Goal: Task Accomplishment & Management: Complete application form

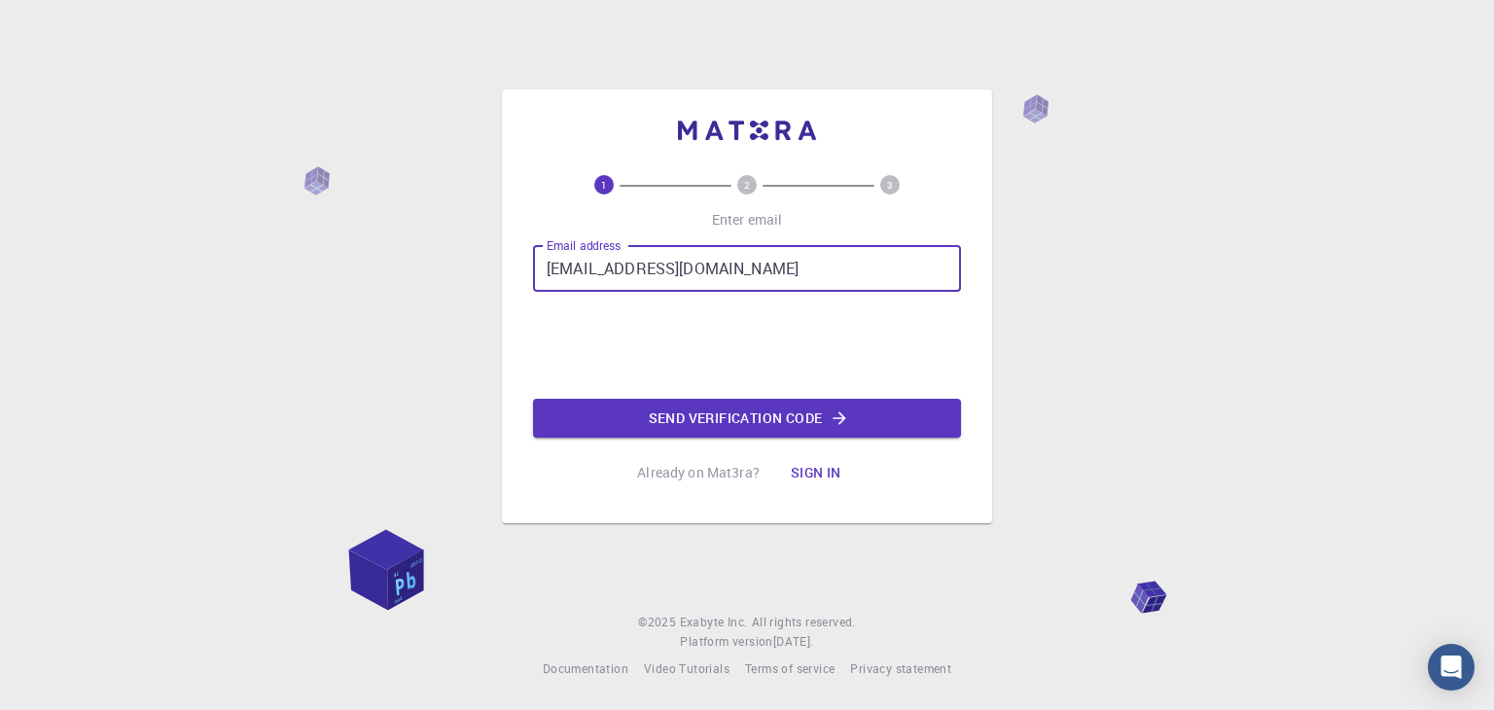
type input "[EMAIL_ADDRESS][DOMAIN_NAME]"
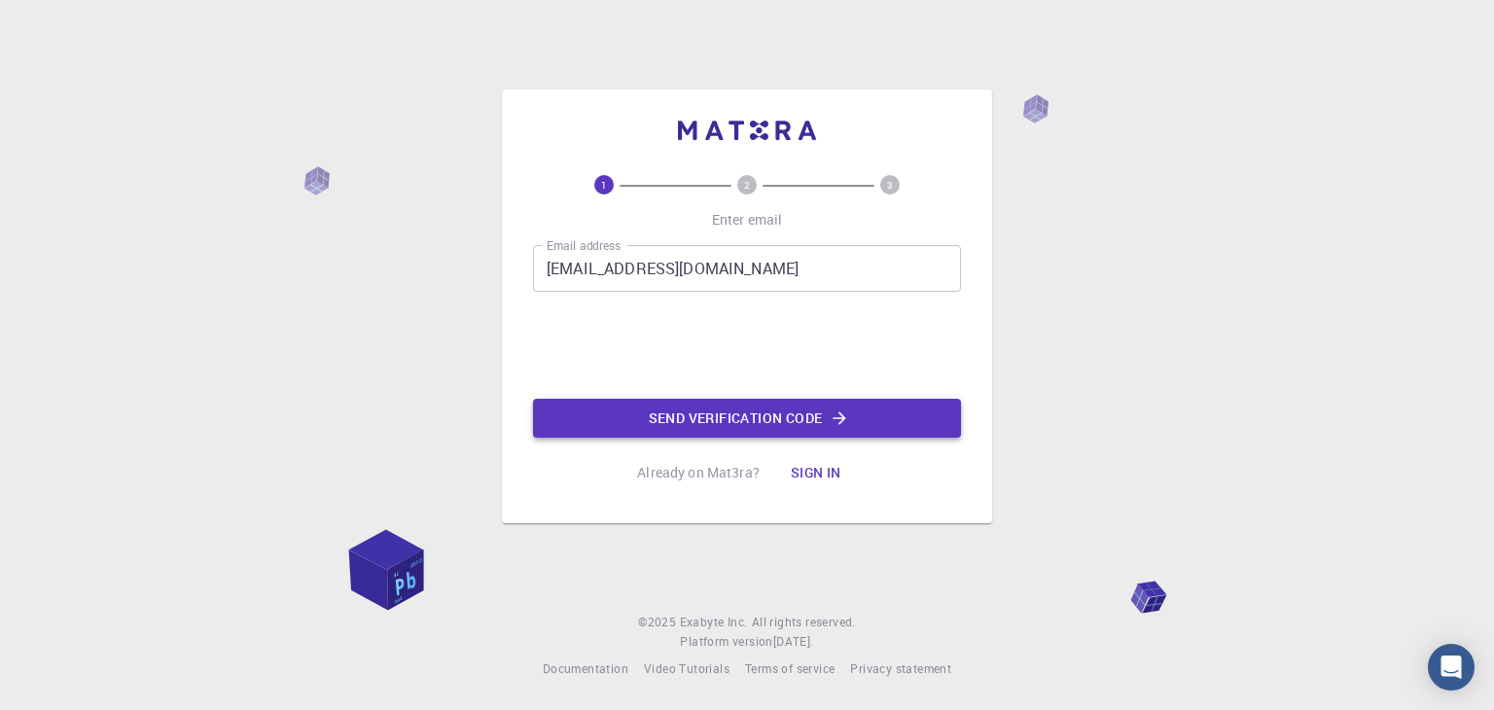
click at [703, 414] on button "Send verification code" at bounding box center [747, 418] width 428 height 39
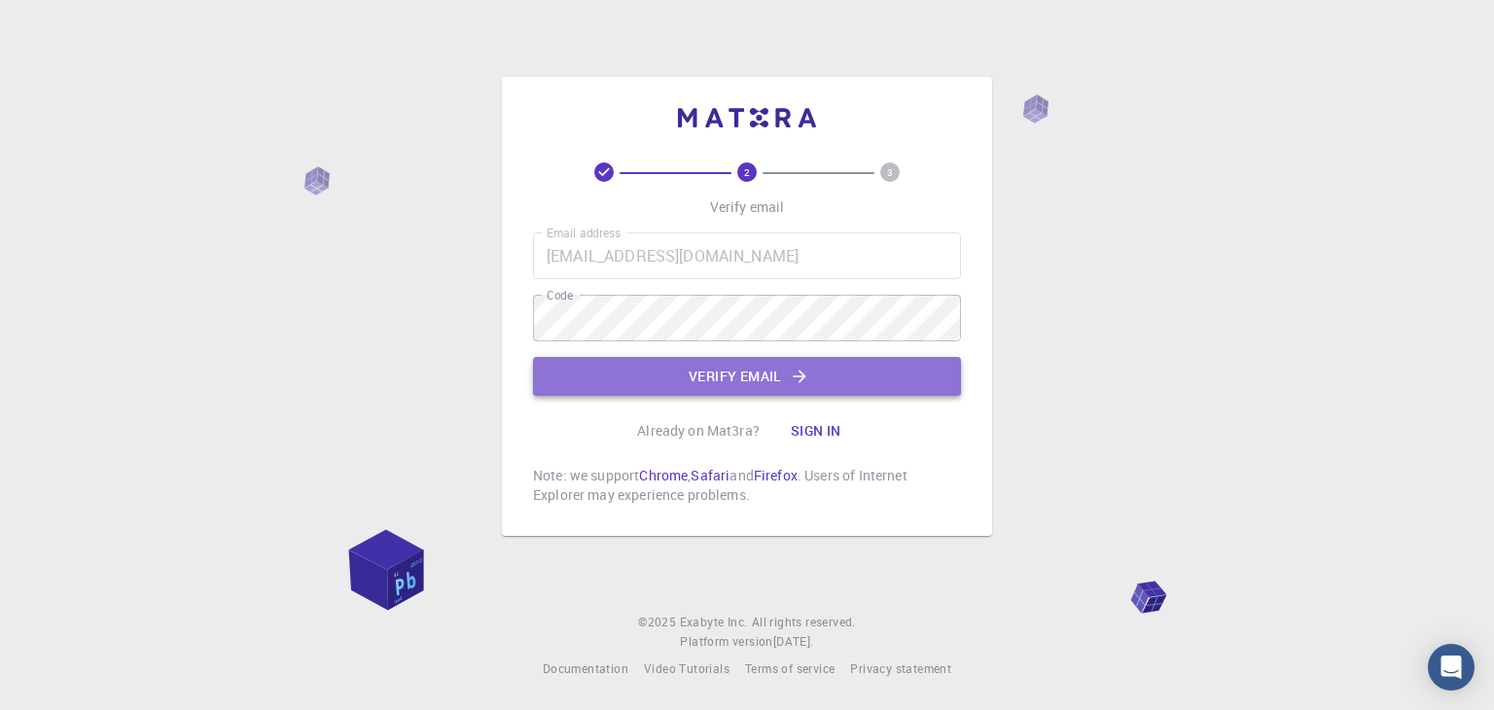
click at [632, 378] on button "Verify email" at bounding box center [747, 376] width 428 height 39
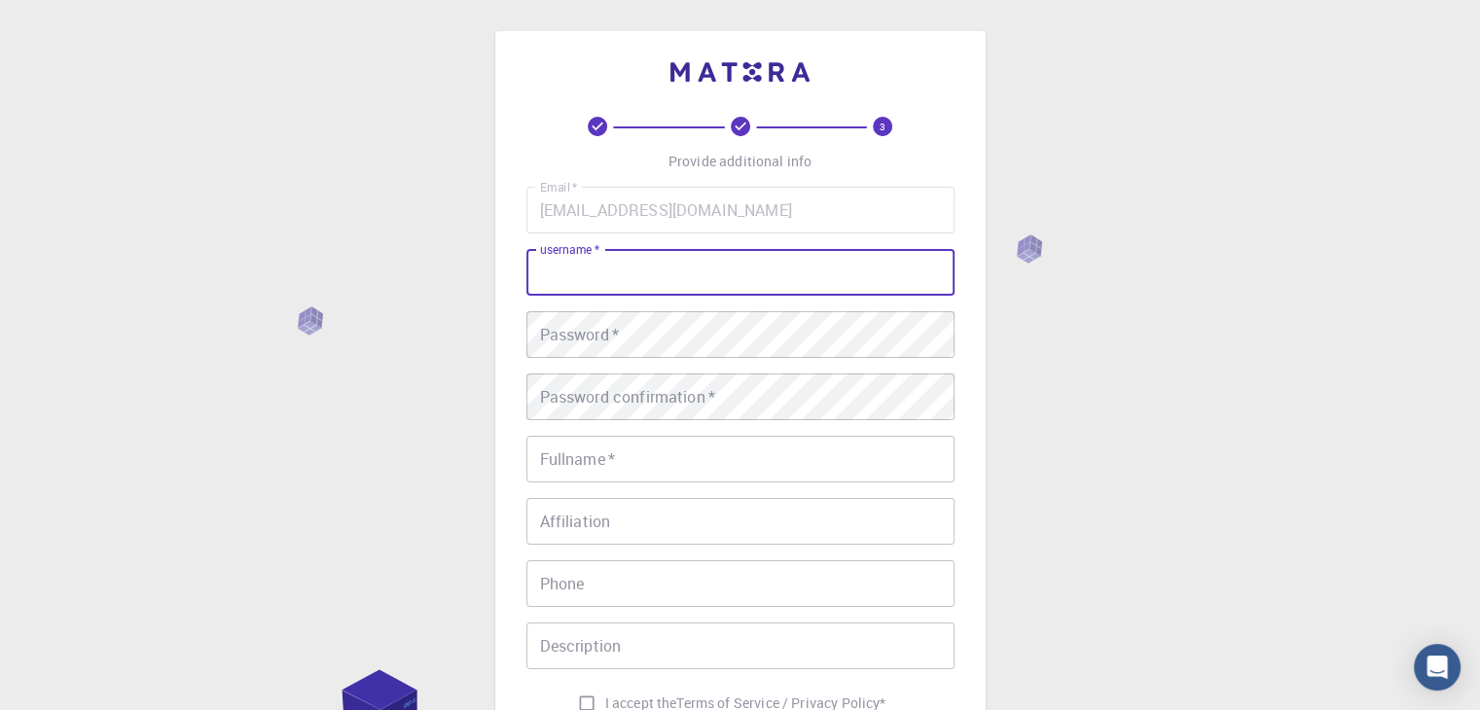
click at [696, 277] on input "username   *" at bounding box center [740, 272] width 428 height 47
type input "Tkamalesh"
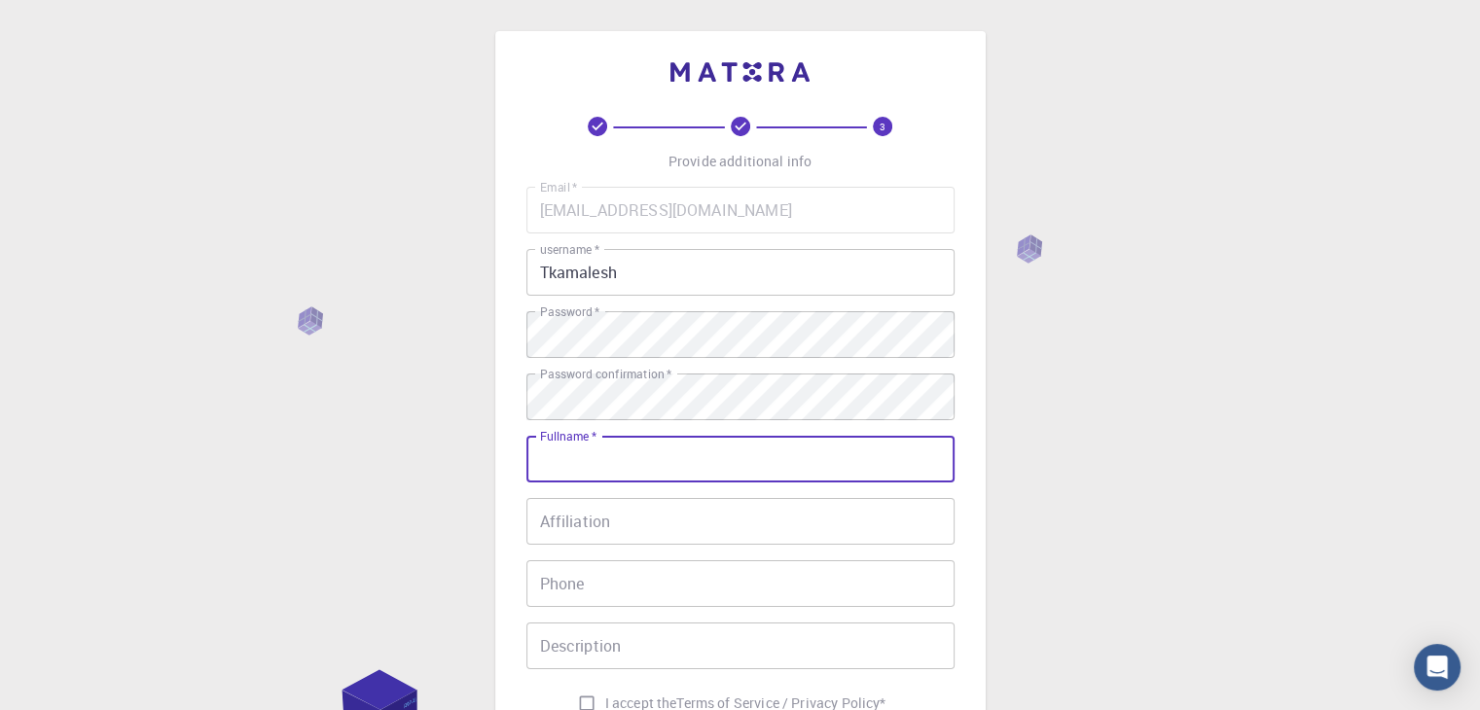
click at [633, 454] on input "Fullname   *" at bounding box center [740, 459] width 428 height 47
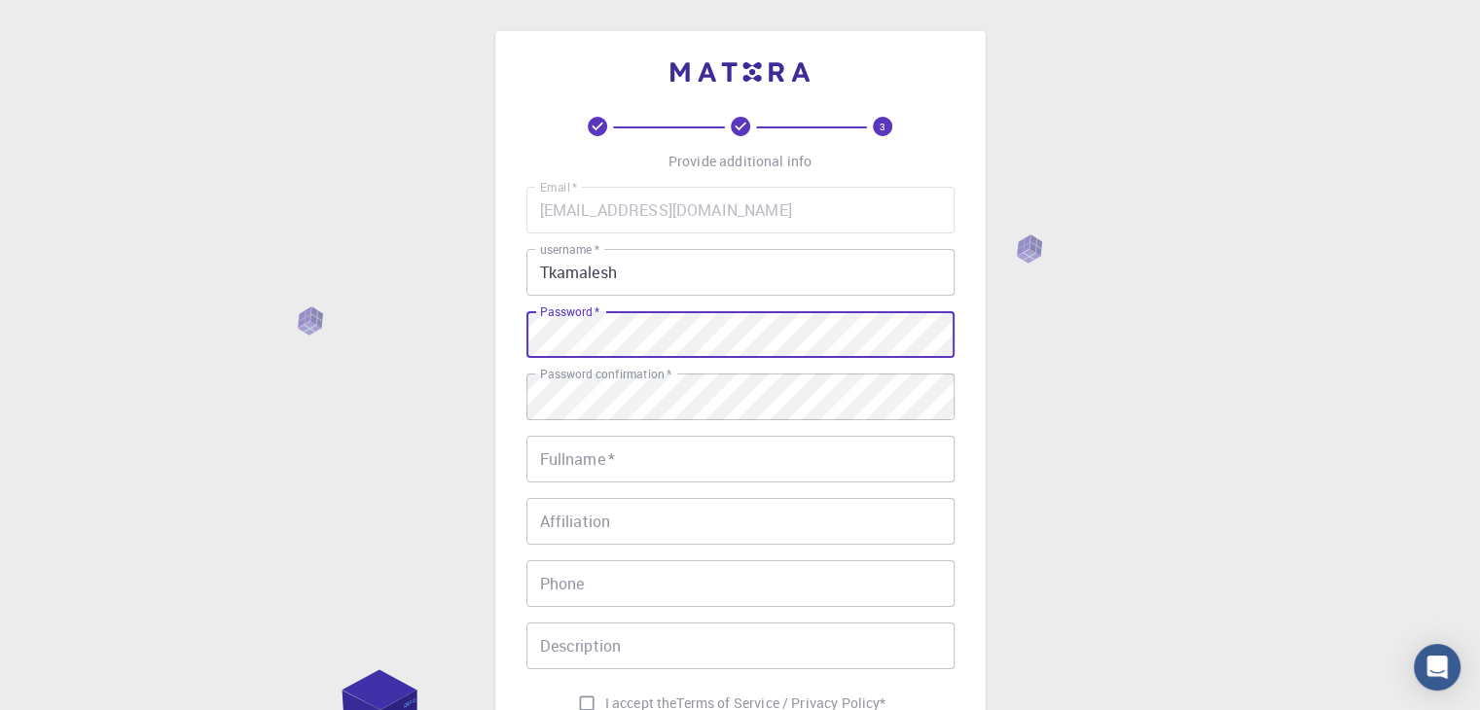
click at [177, 287] on div "3 Provide additional info Email   * [EMAIL_ADDRESS][DOMAIN_NAME] Email   * user…" at bounding box center [740, 495] width 1480 height 990
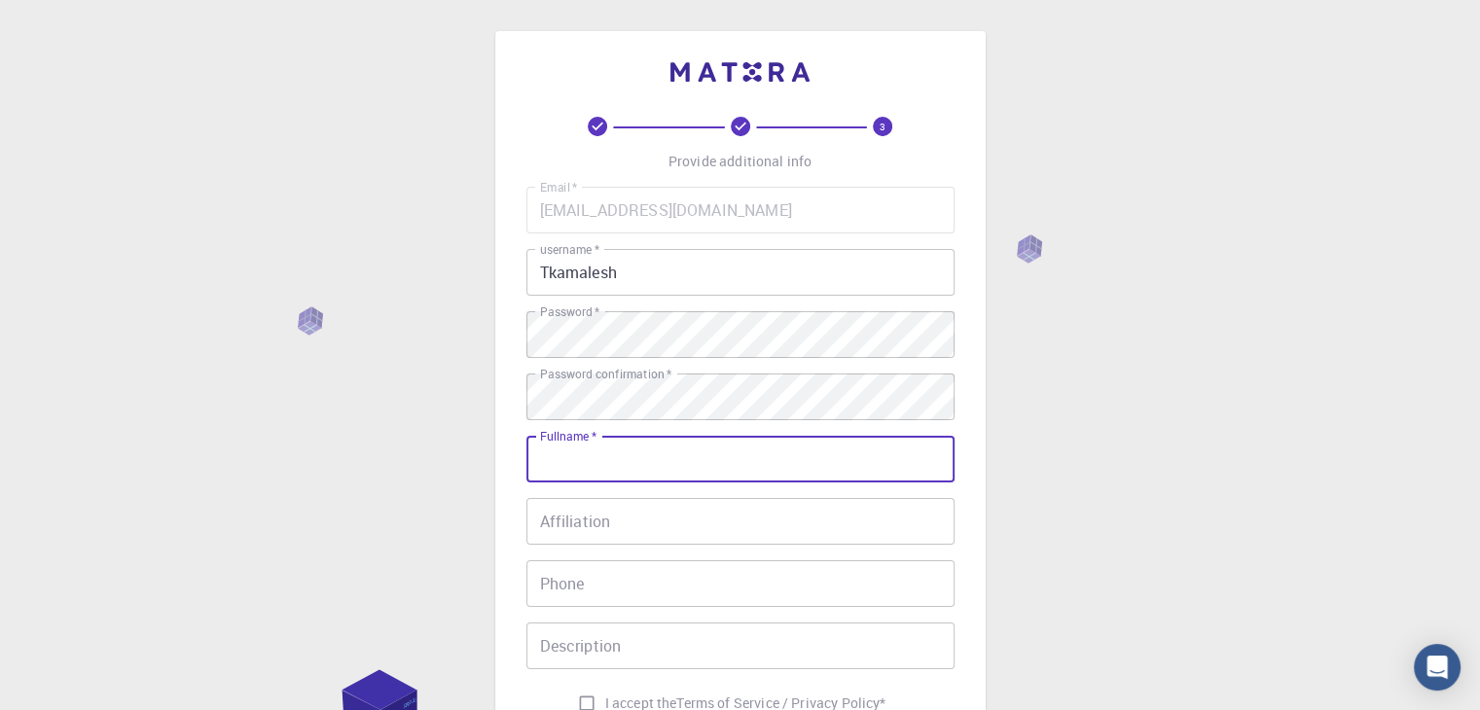
click at [589, 474] on input "Fullname   *" at bounding box center [740, 459] width 428 height 47
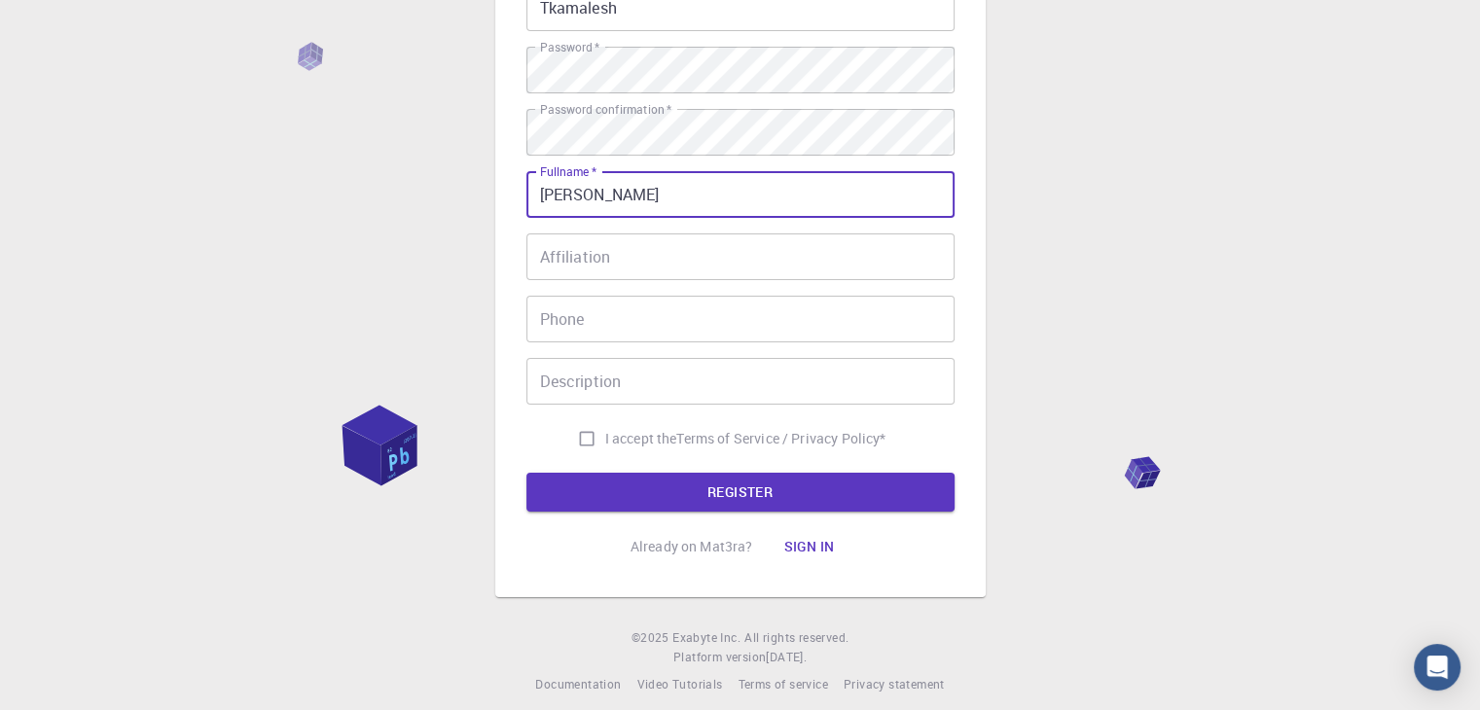
scroll to position [280, 0]
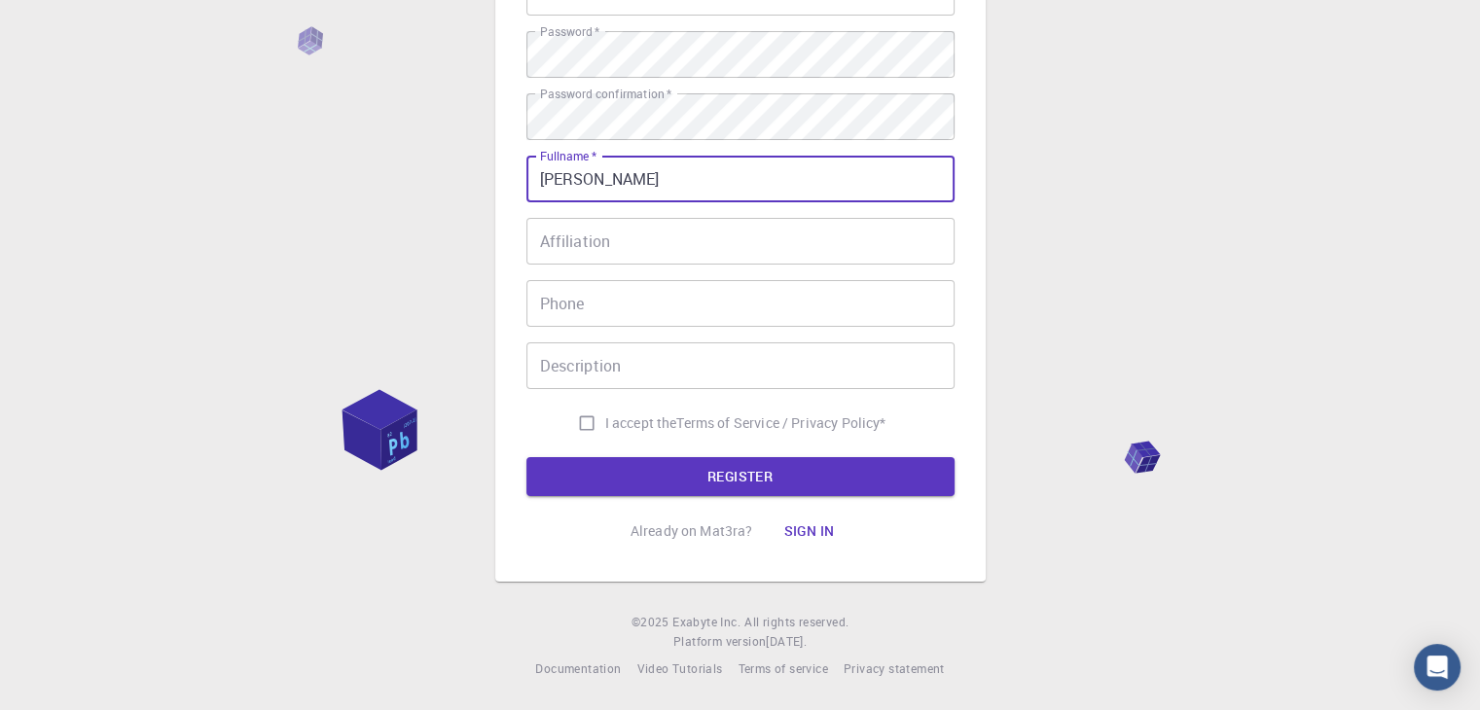
type input "[PERSON_NAME]"
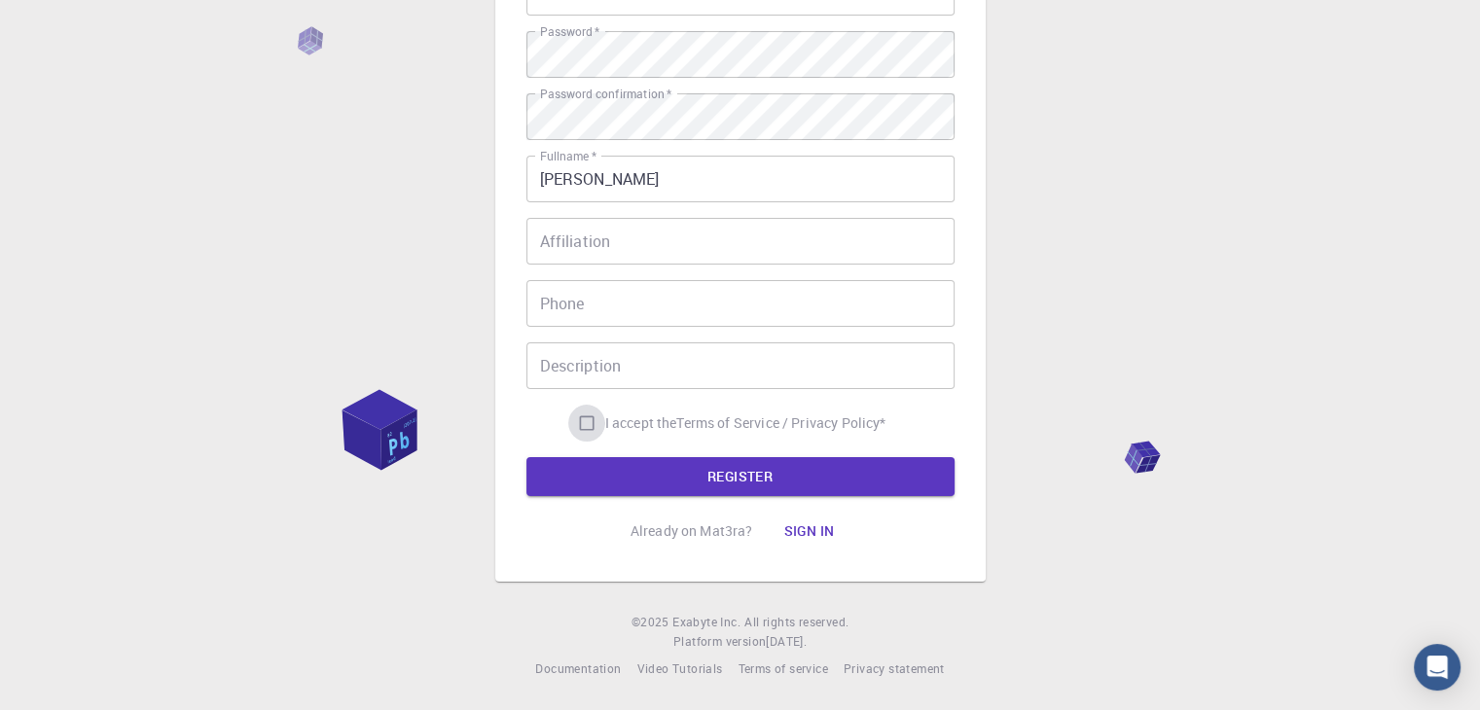
click at [581, 426] on input "I accept the Terms of Service / Privacy Policy *" at bounding box center [586, 423] width 37 height 37
checkbox input "true"
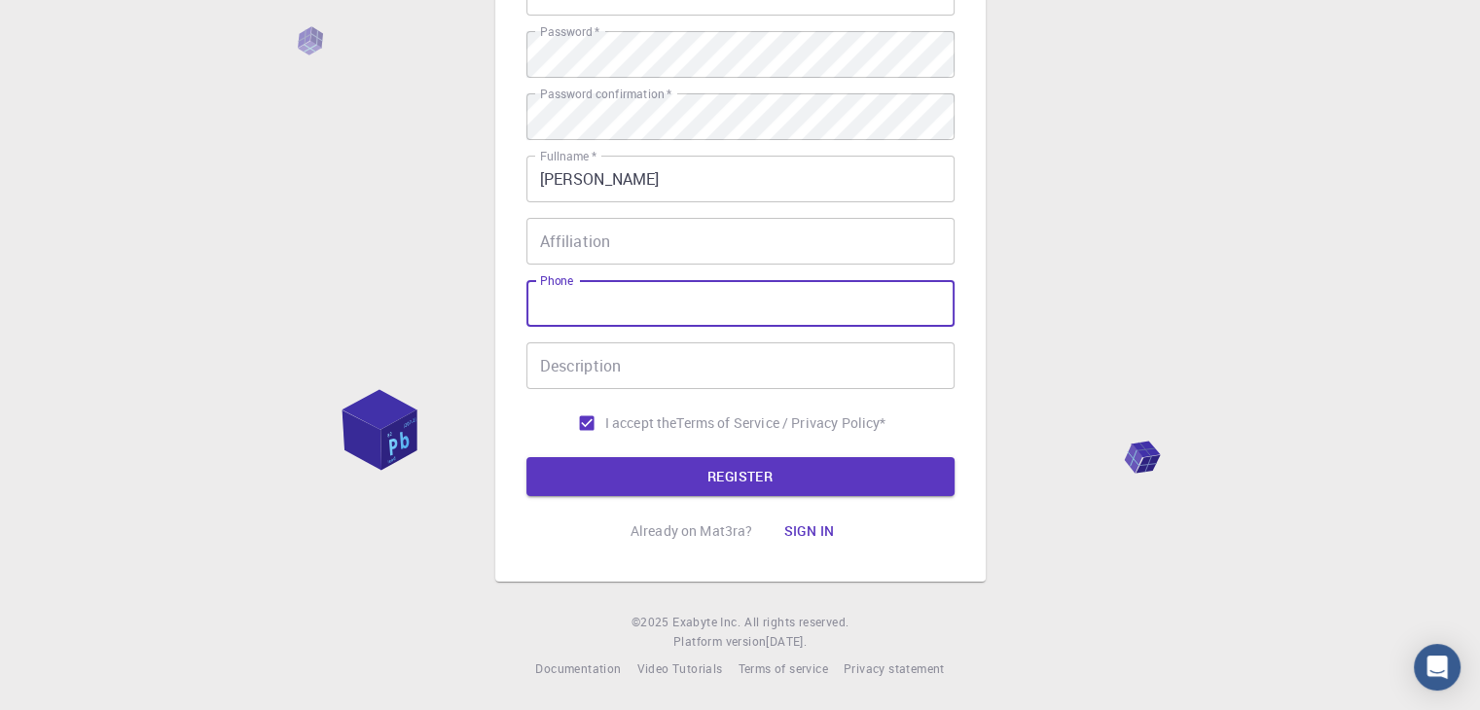
click at [576, 299] on input "Phone" at bounding box center [740, 303] width 428 height 47
type input "[PHONE_NUMBER]"
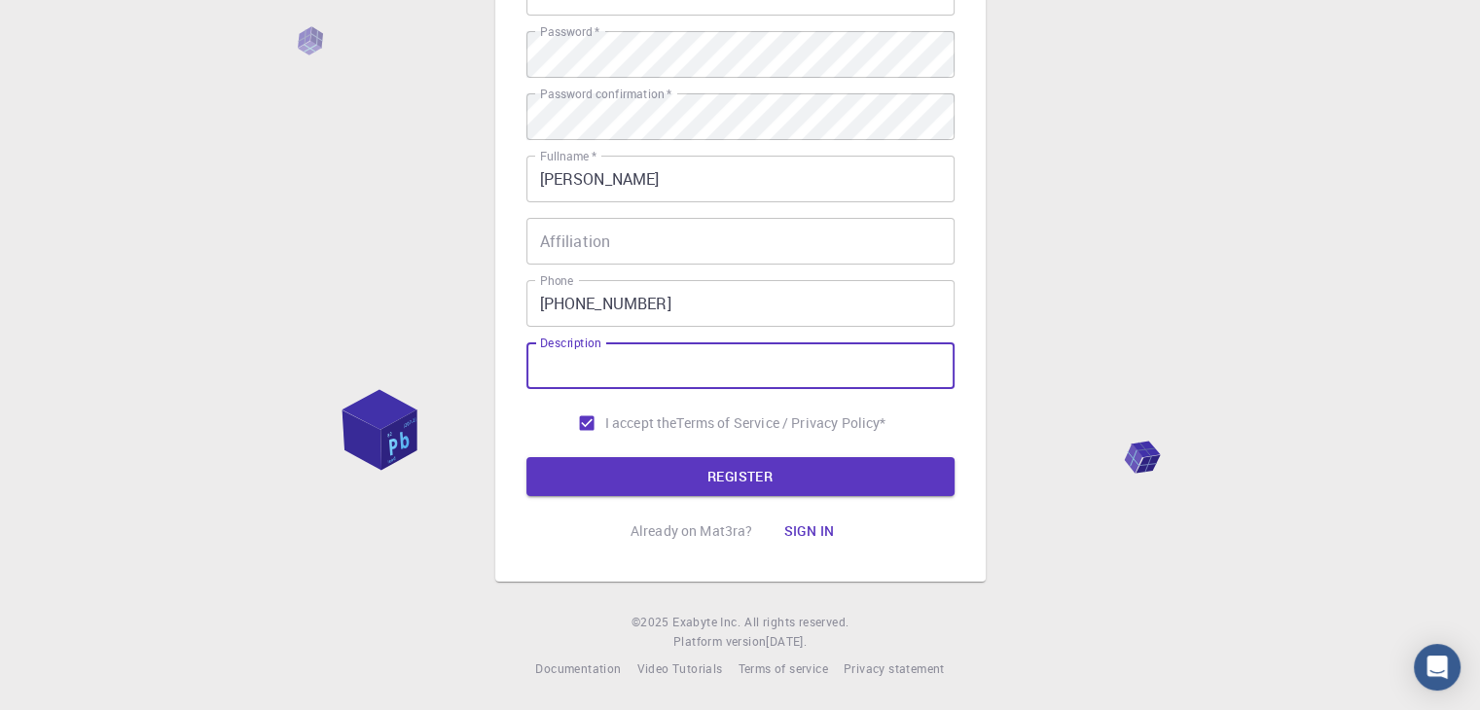
click at [578, 376] on input "Description" at bounding box center [740, 365] width 428 height 47
type input "PhD student"
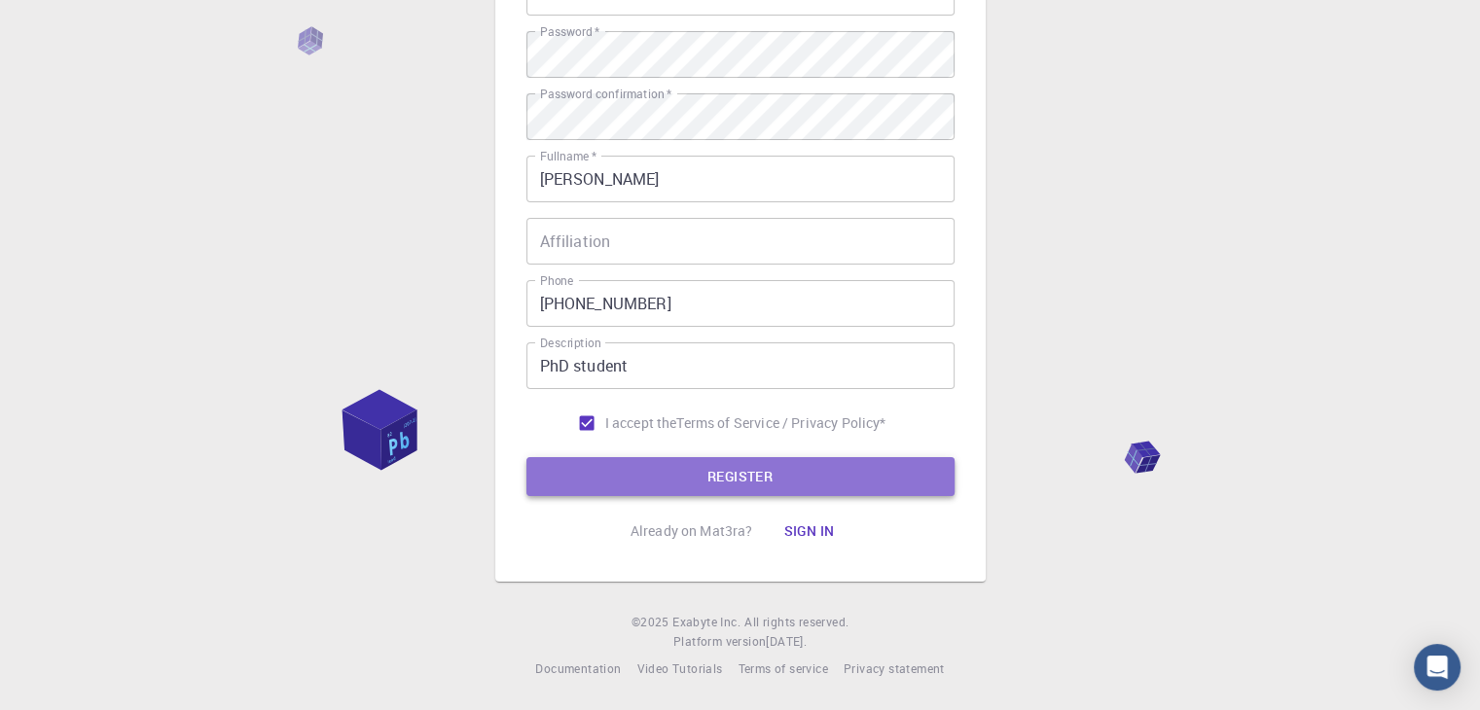
click at [759, 466] on button "REGISTER" at bounding box center [740, 476] width 428 height 39
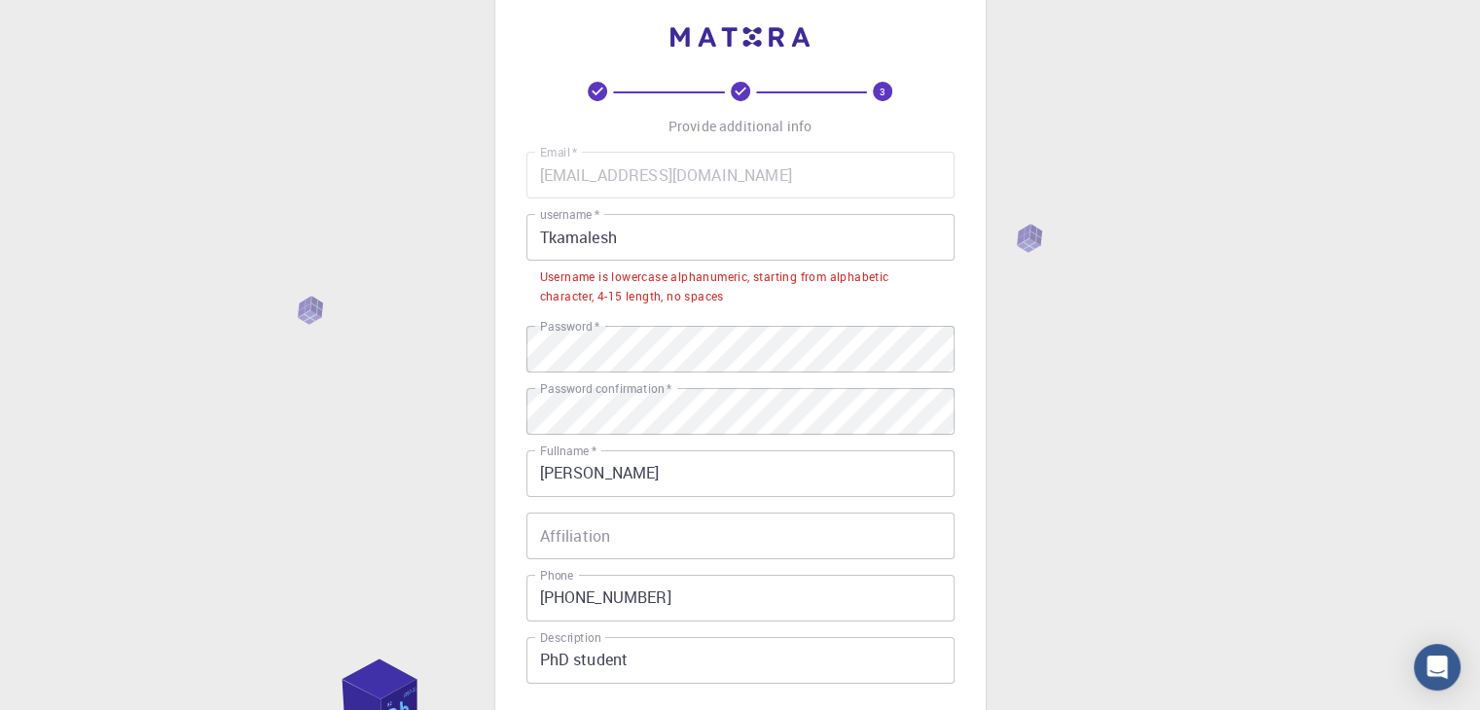
scroll to position [31, 0]
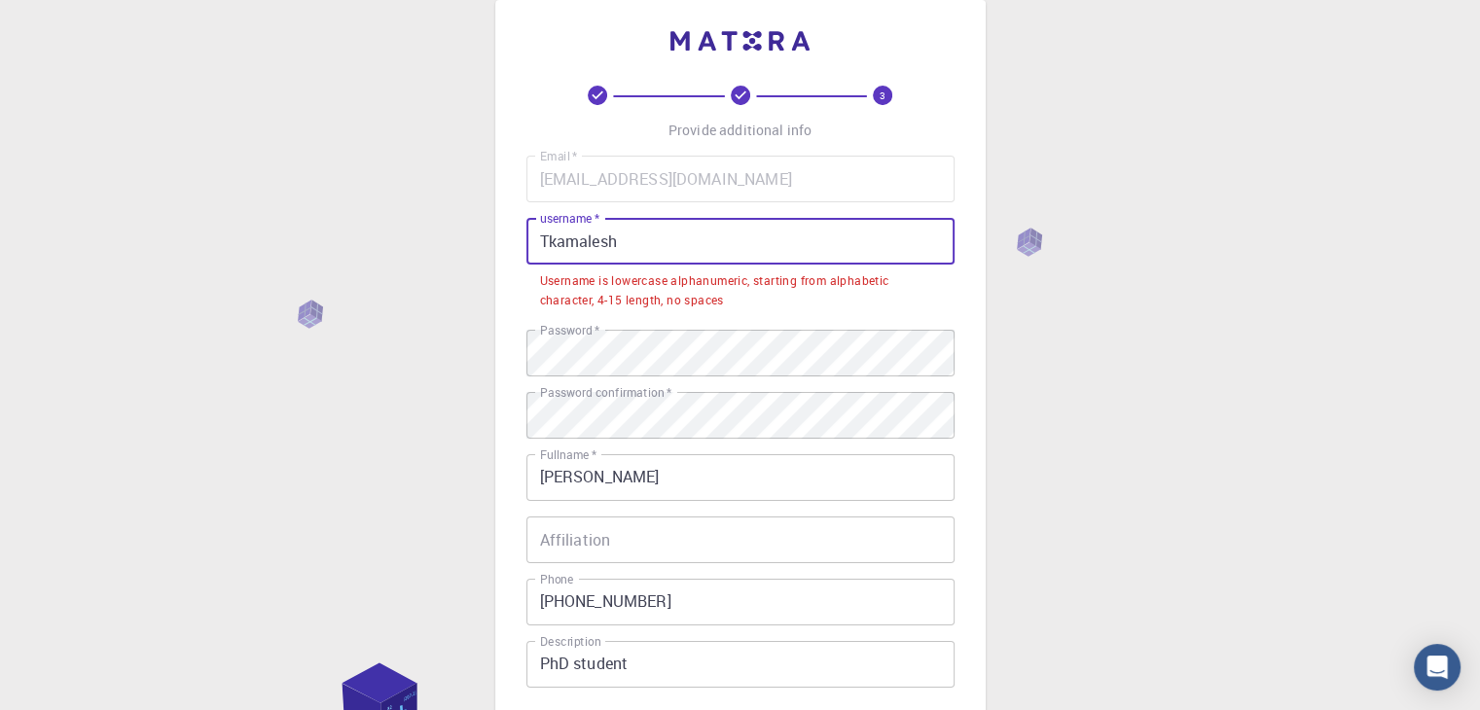
drag, startPoint x: 552, startPoint y: 246, endPoint x: 410, endPoint y: 289, distance: 148.3
click at [410, 289] on div "3 Provide additional info Email   * [EMAIL_ADDRESS][DOMAIN_NAME] Email   * user…" at bounding box center [740, 489] width 1480 height 1040
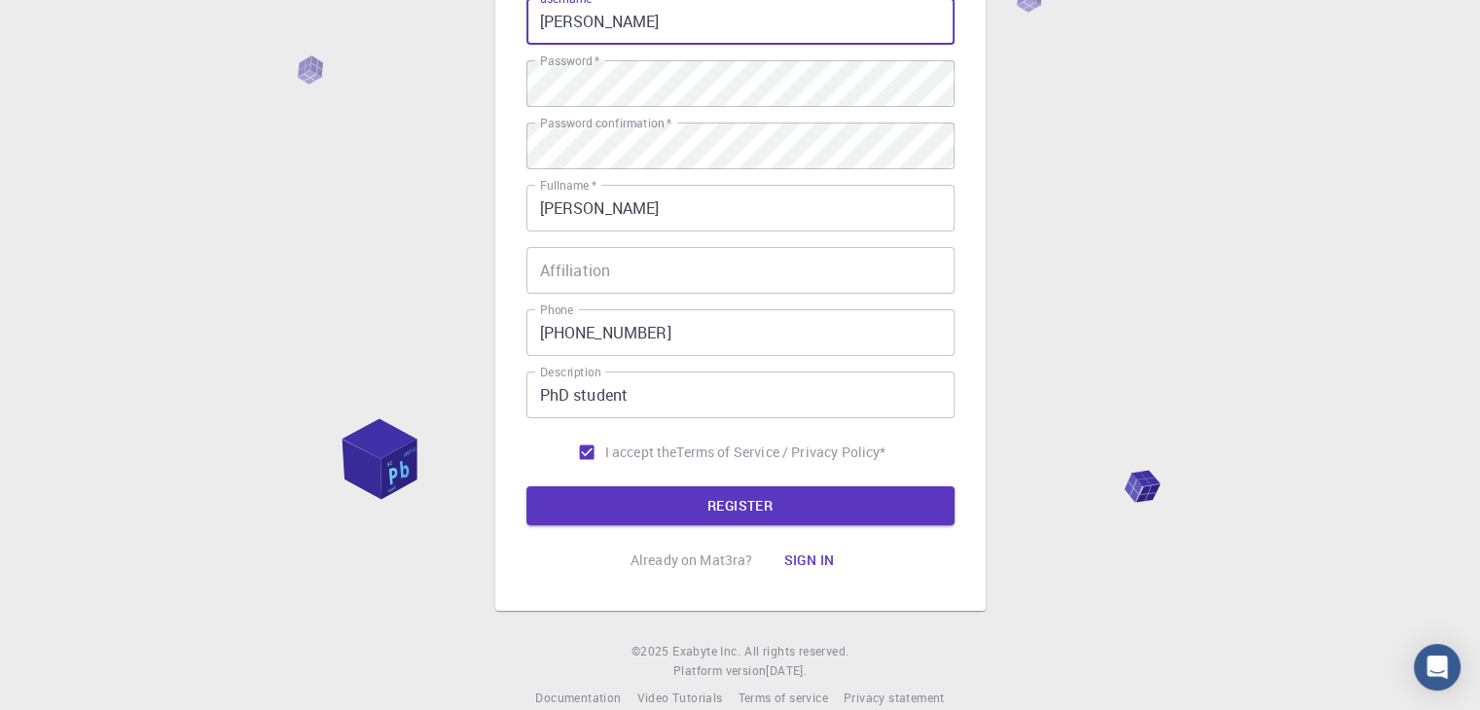
scroll to position [253, 0]
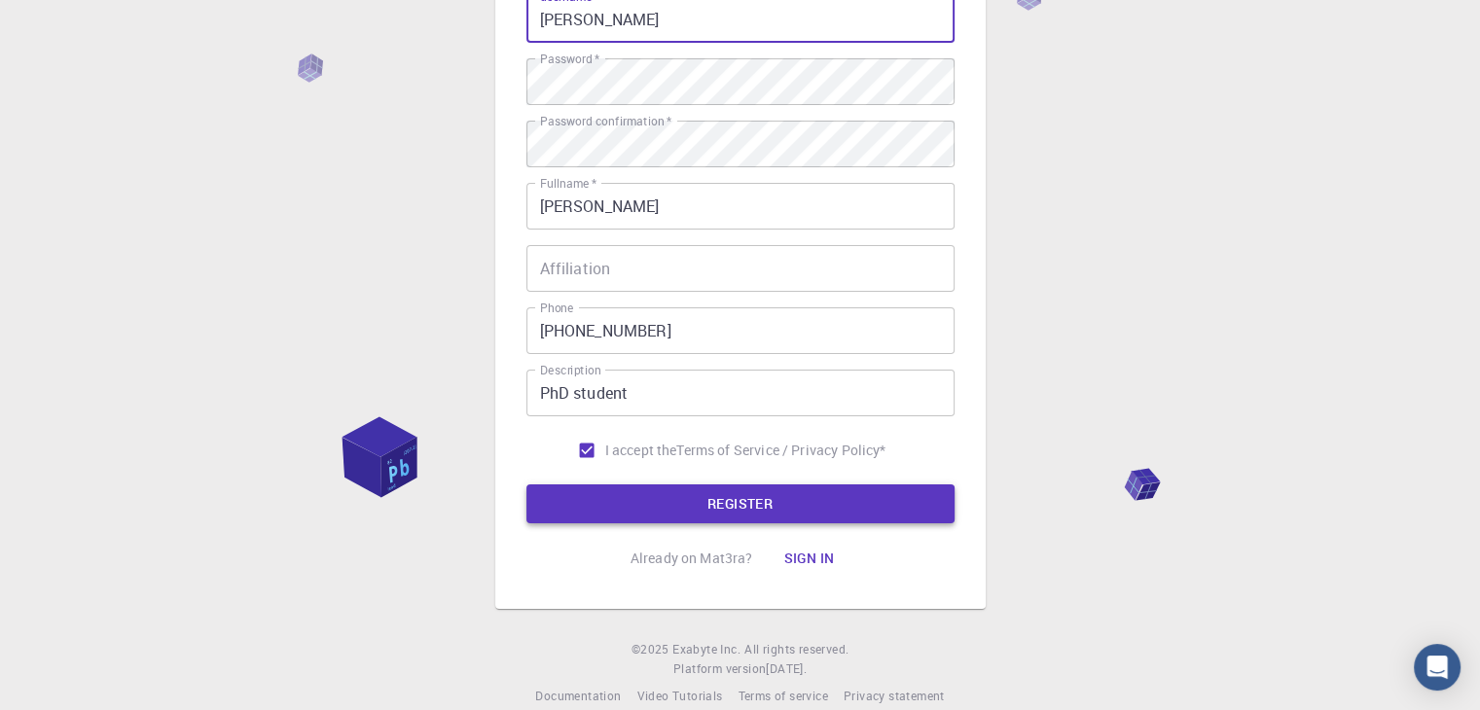
type input "[PERSON_NAME]"
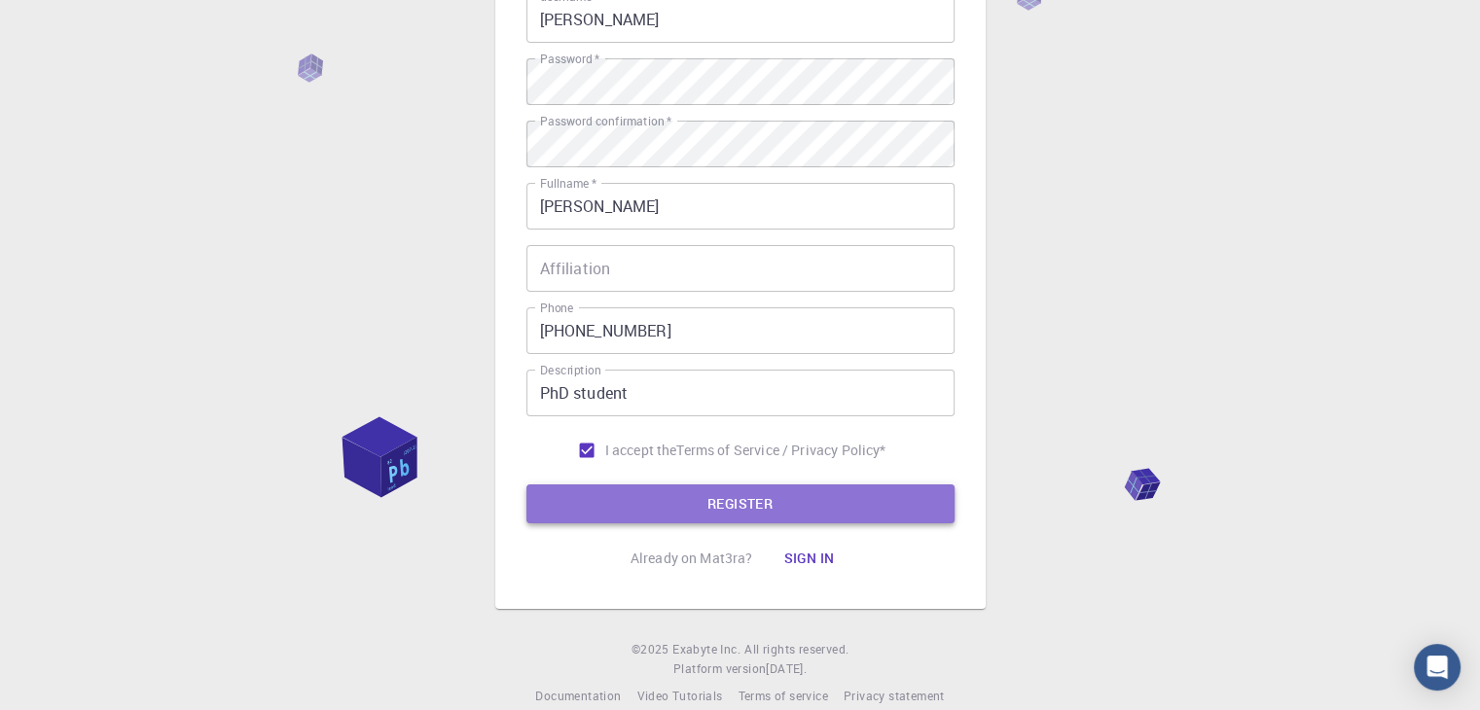
click at [683, 515] on button "REGISTER" at bounding box center [740, 503] width 428 height 39
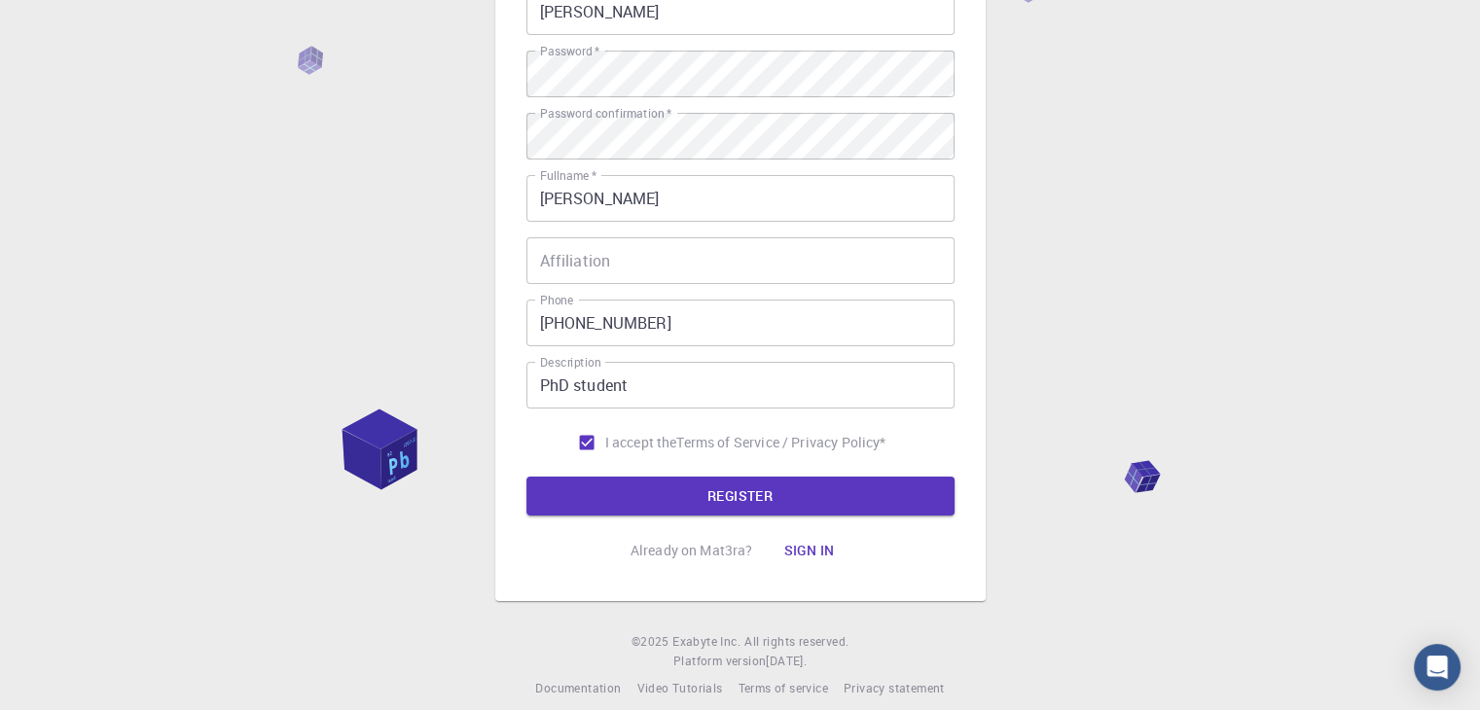
scroll to position [280, 0]
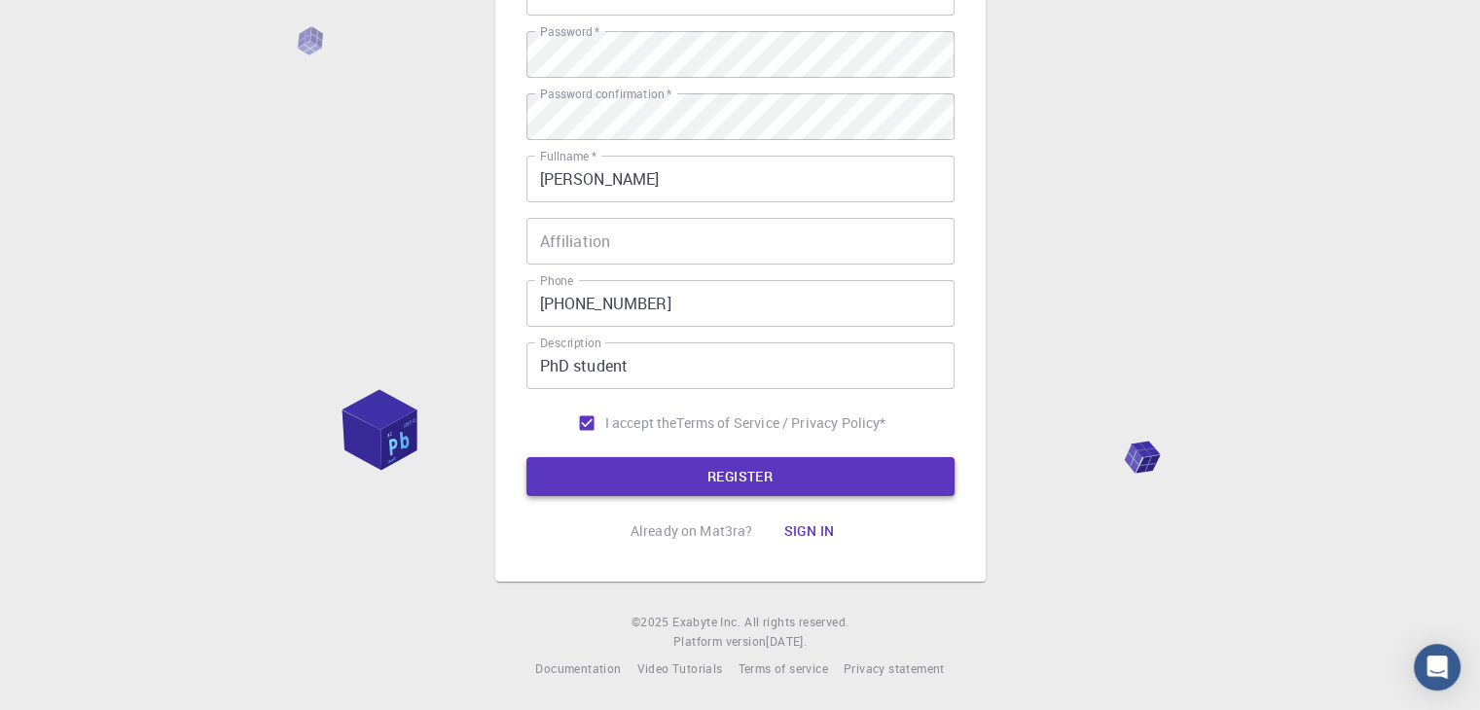
click at [759, 487] on button "REGISTER" at bounding box center [740, 476] width 428 height 39
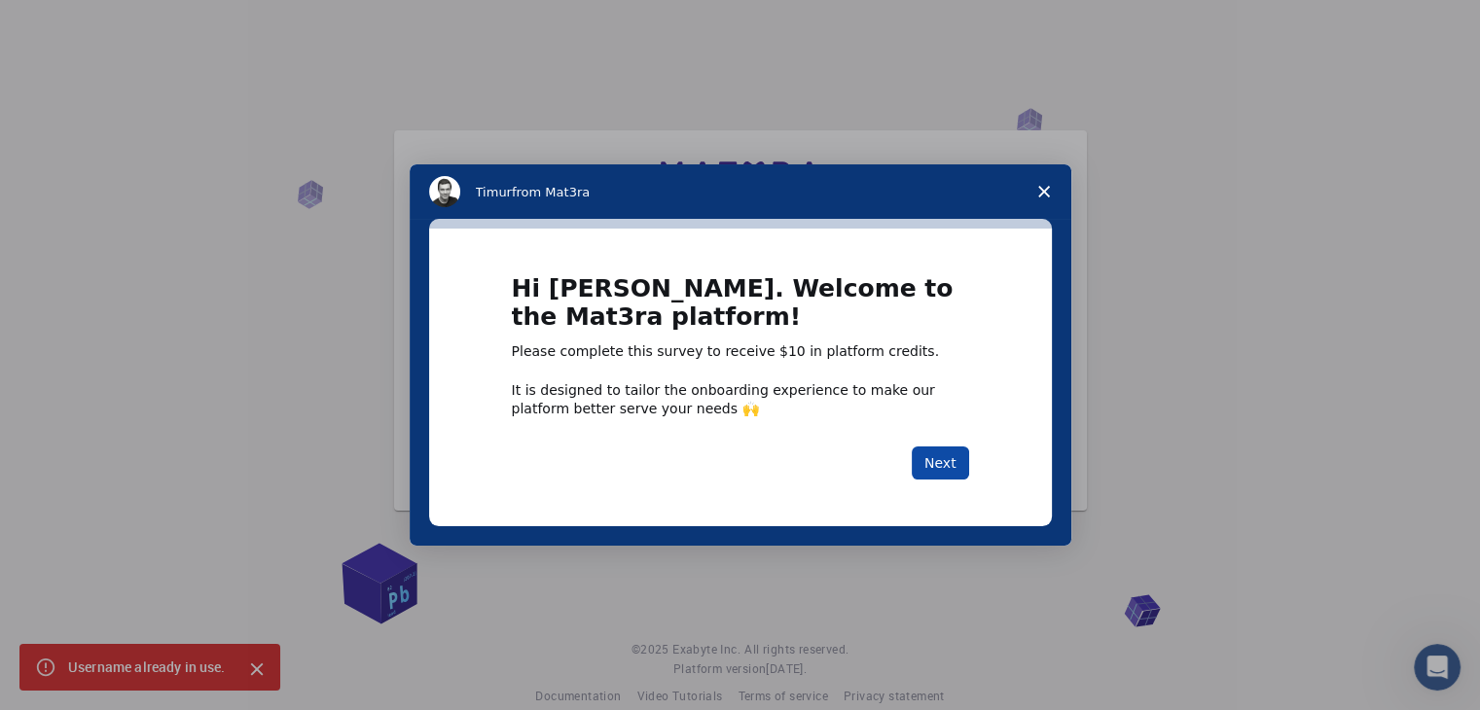
click at [949, 468] on button "Next" at bounding box center [940, 463] width 57 height 33
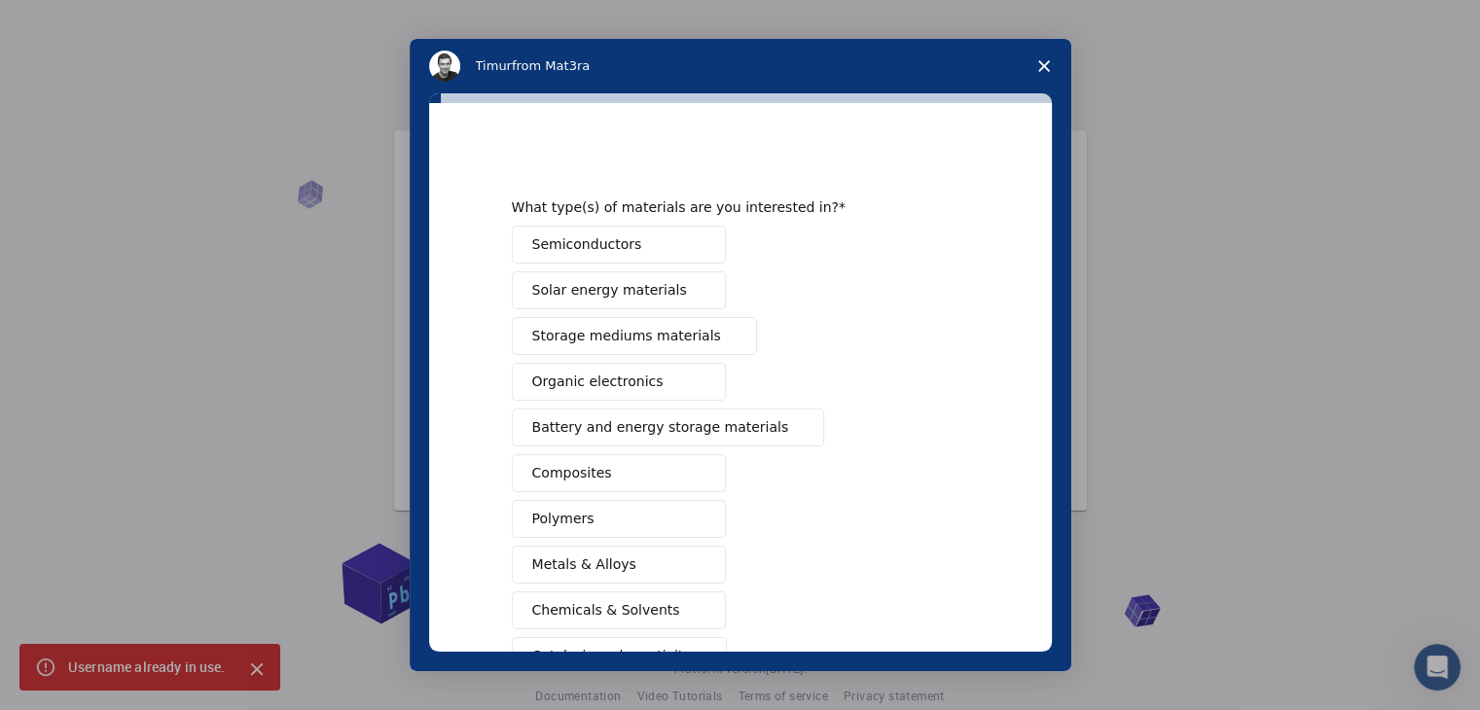
click at [582, 238] on span "Semiconductors" at bounding box center [587, 244] width 110 height 20
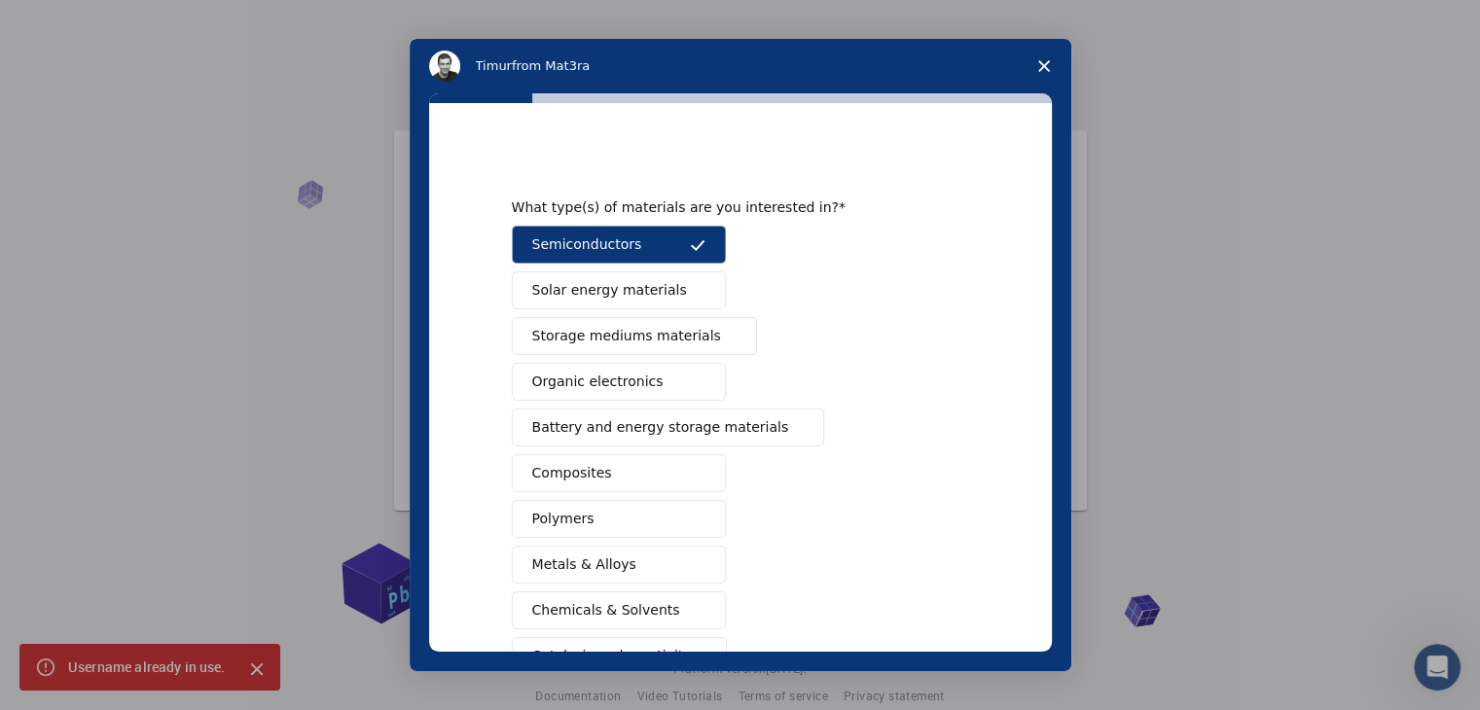
click at [584, 286] on span "Solar energy materials" at bounding box center [609, 290] width 155 height 20
click at [589, 329] on span "Storage mediums materials" at bounding box center [626, 336] width 189 height 20
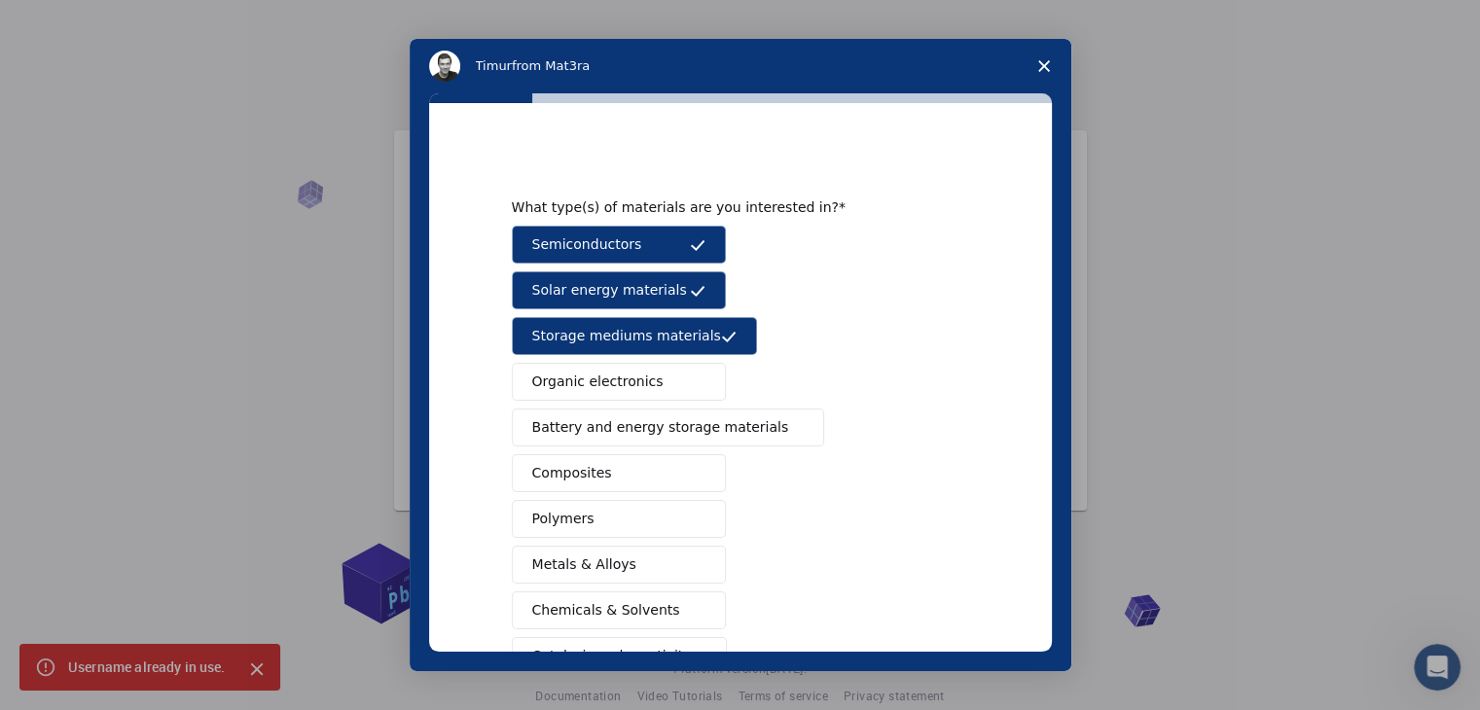
click at [592, 374] on span "Organic electronics" at bounding box center [597, 382] width 131 height 20
click at [598, 422] on span "Battery and energy storage materials" at bounding box center [660, 427] width 257 height 20
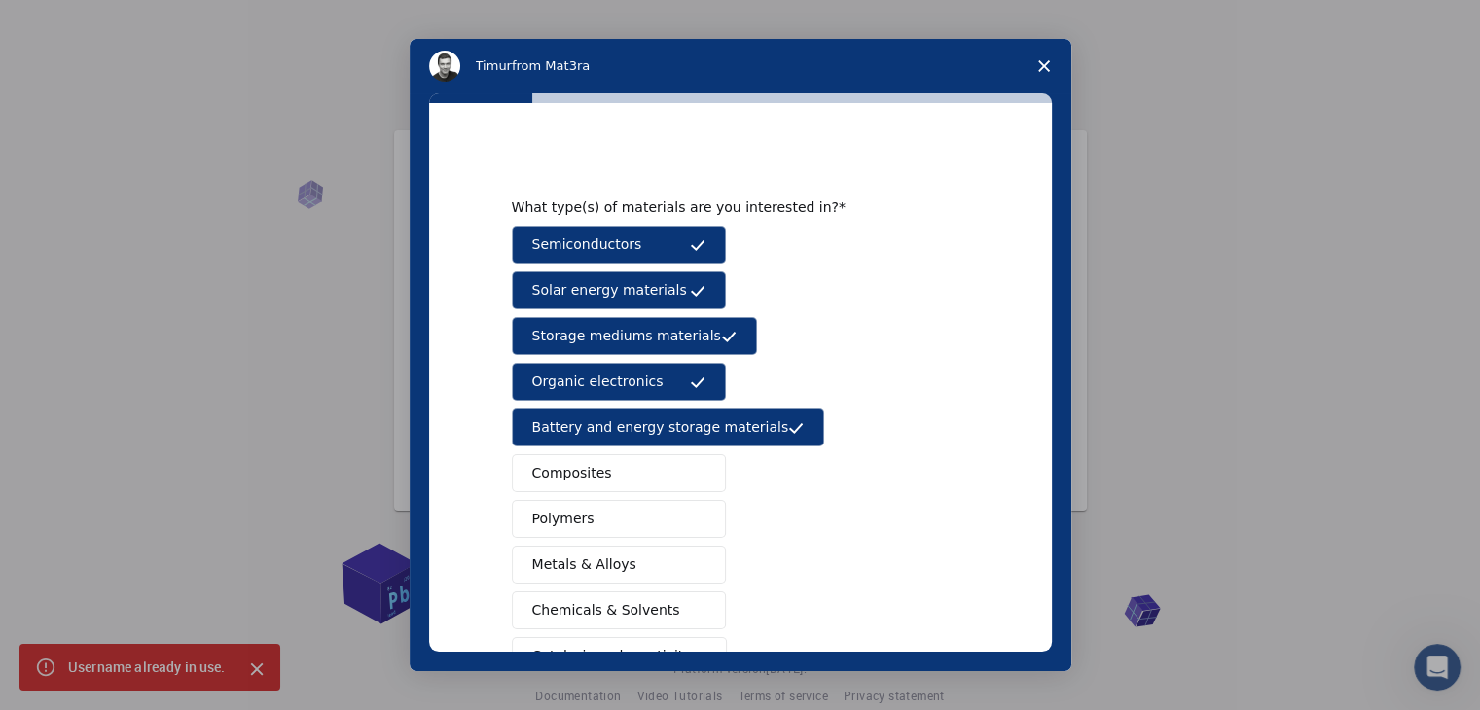
click at [597, 466] on button "Composites" at bounding box center [619, 473] width 214 height 38
click at [604, 533] on button "Polymers" at bounding box center [619, 519] width 214 height 38
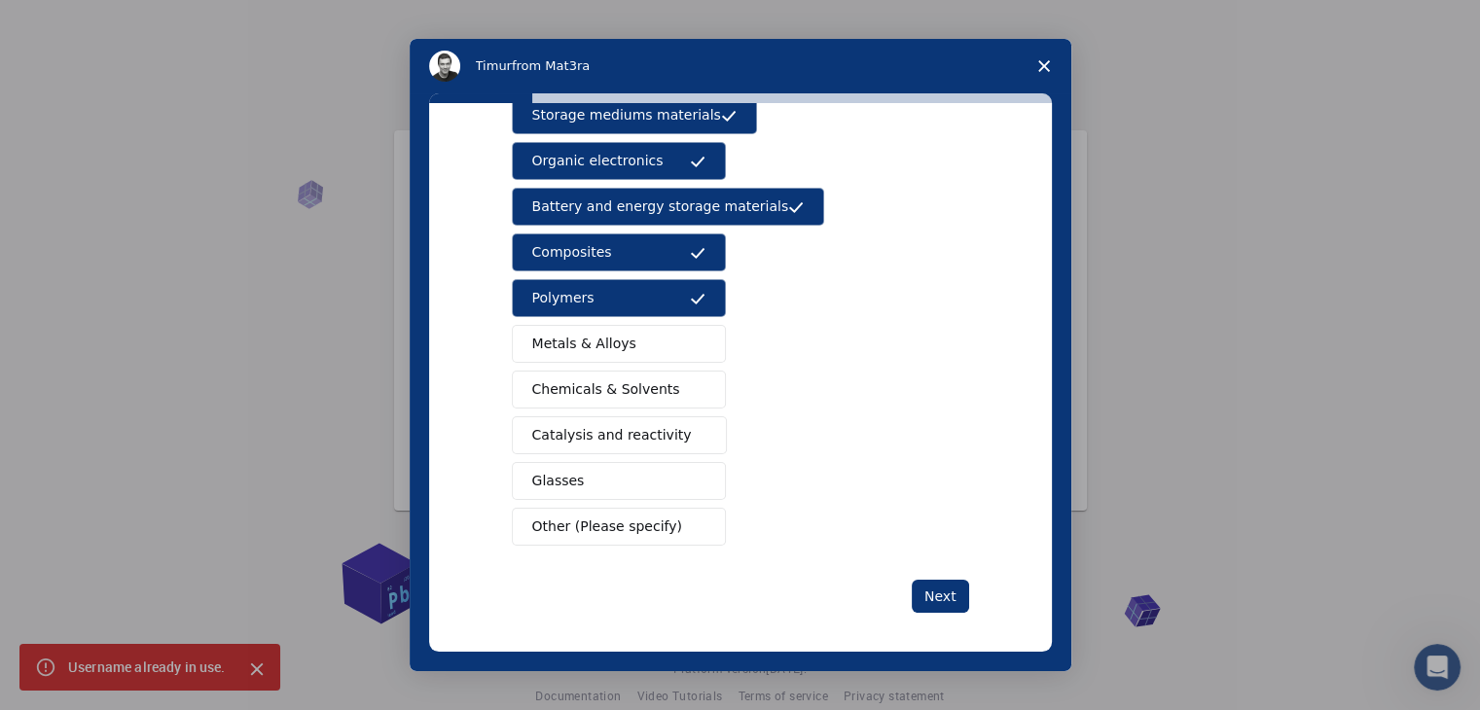
scroll to position [222, 0]
click at [575, 378] on span "Chemicals & Solvents" at bounding box center [606, 388] width 148 height 20
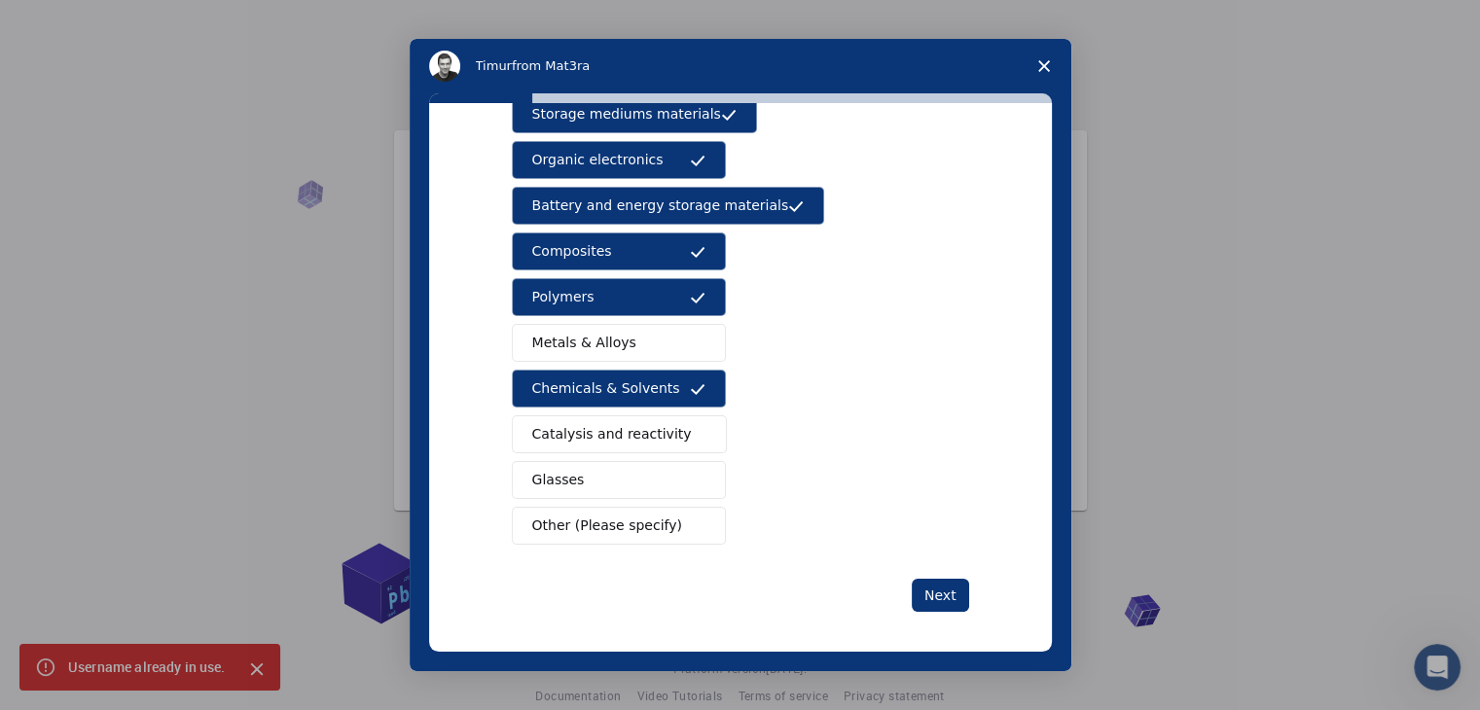
click at [586, 341] on span "Metals & Alloys" at bounding box center [584, 343] width 104 height 20
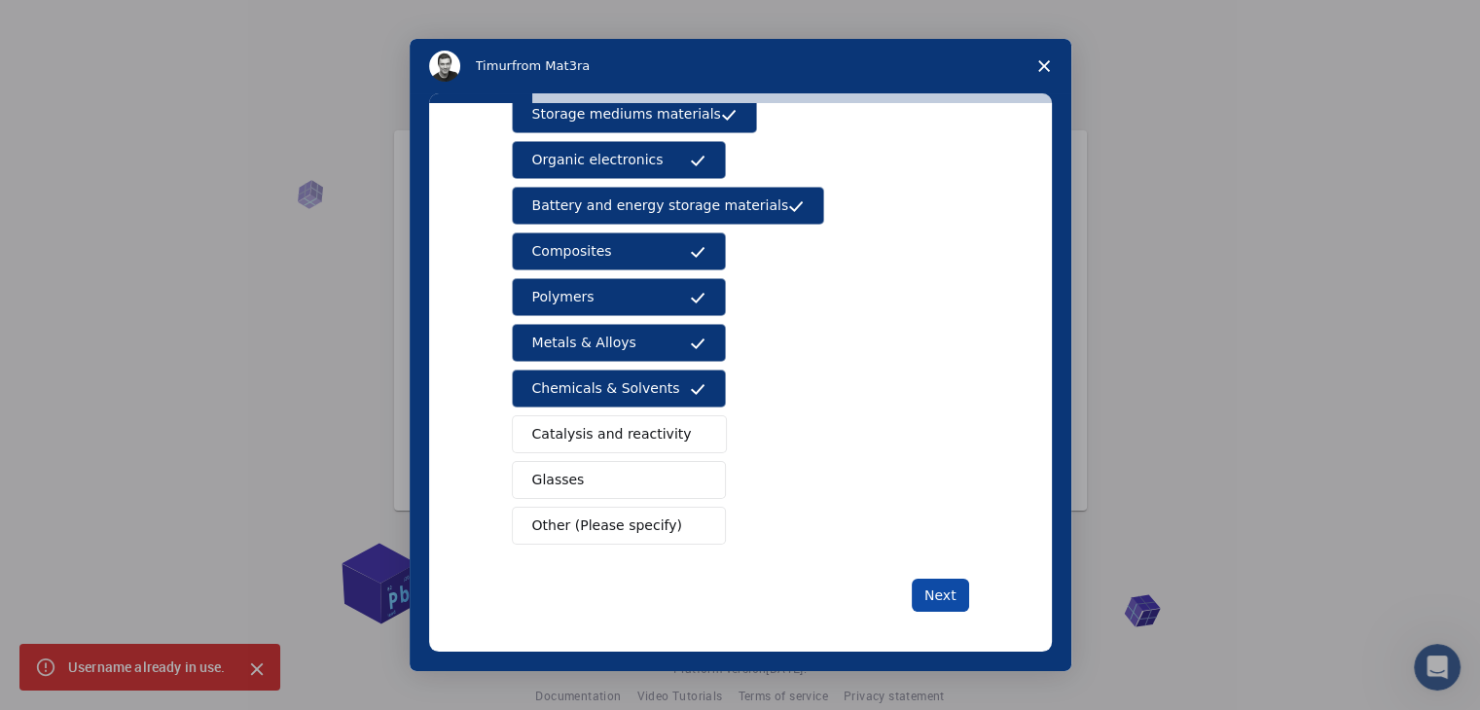
click at [918, 594] on button "Next" at bounding box center [940, 595] width 57 height 33
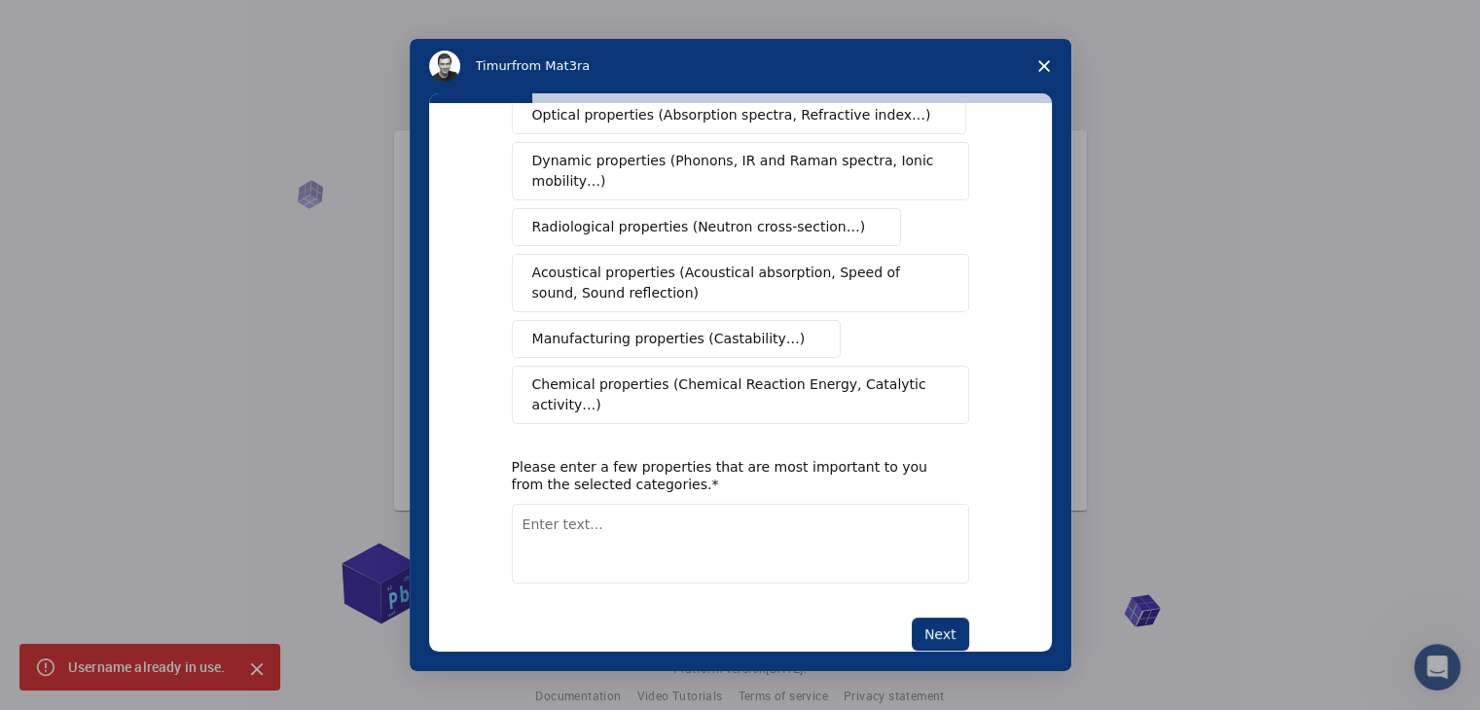
scroll to position [0, 0]
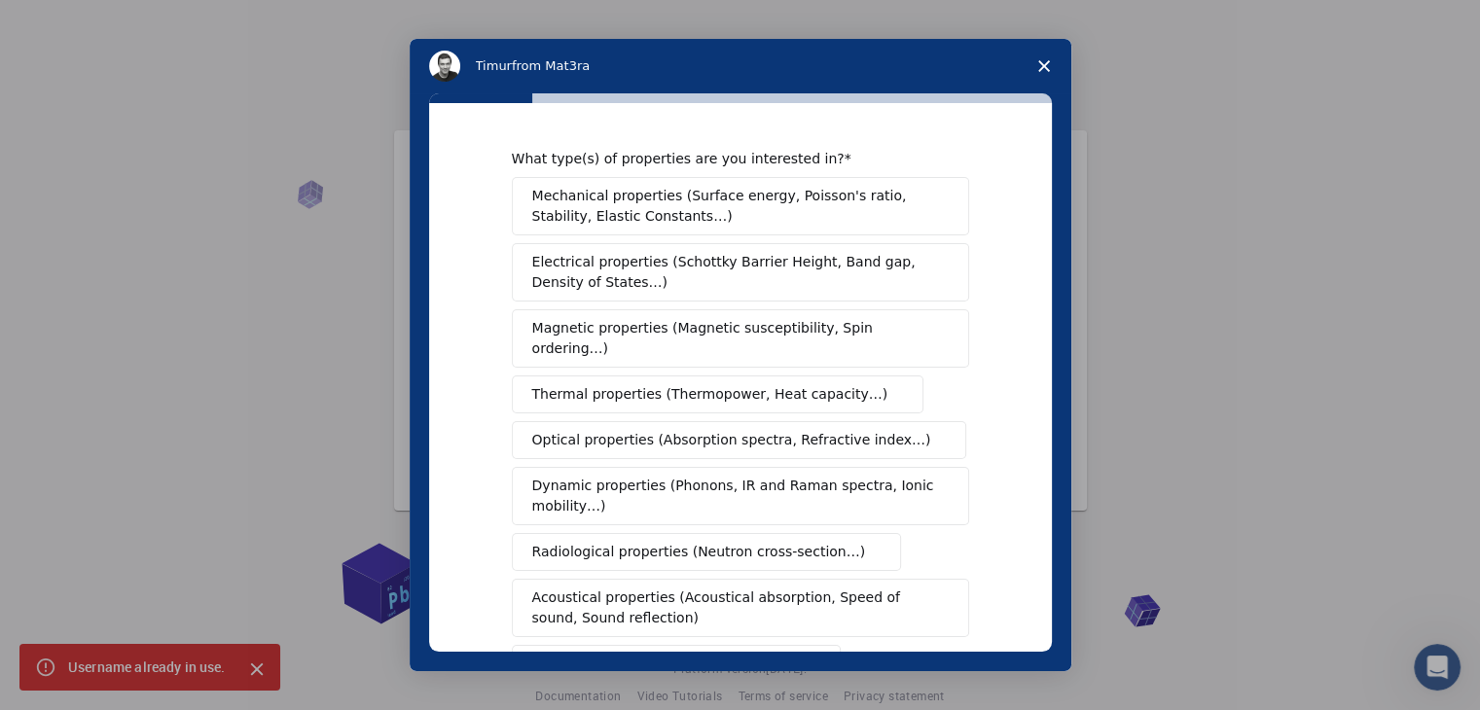
click at [680, 213] on span "Mechanical properties (Surface energy, Poisson's ratio, Stability, Elastic Cons…" at bounding box center [735, 206] width 406 height 41
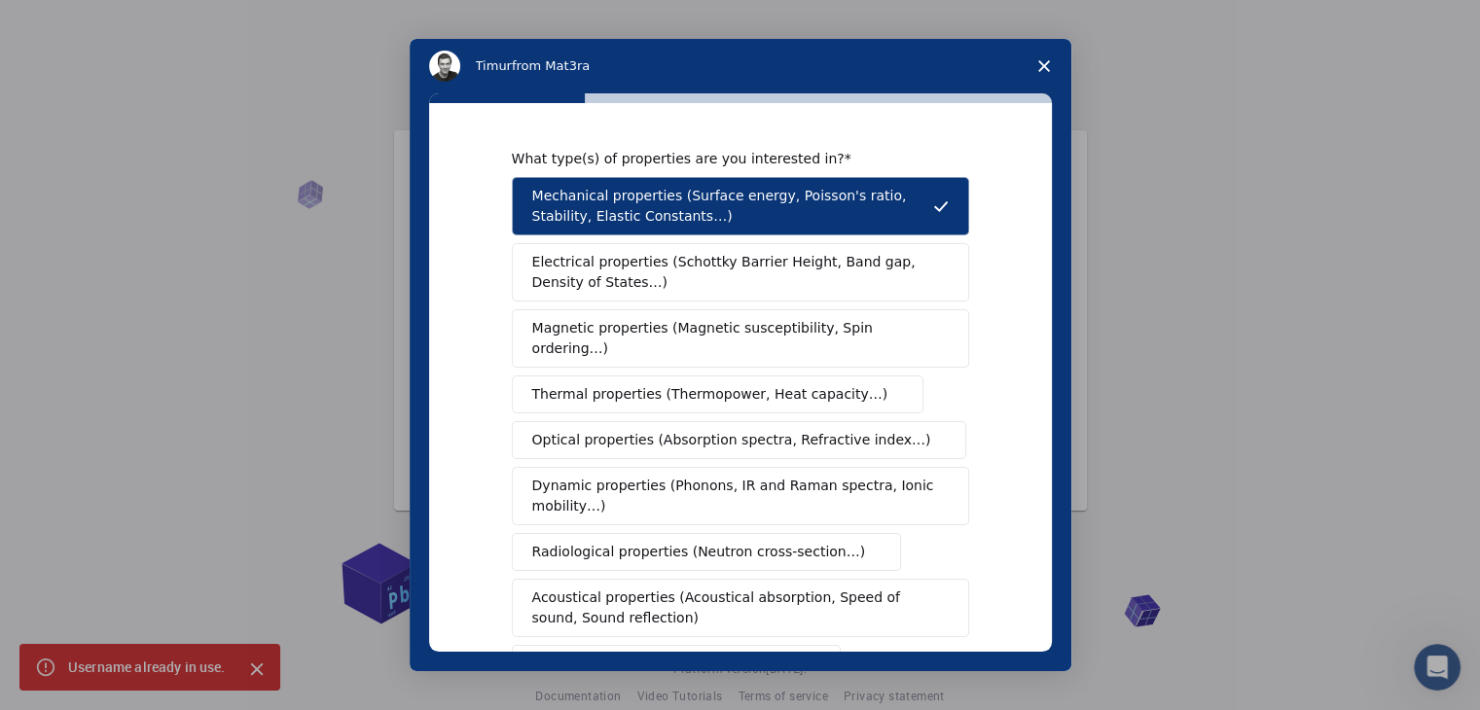
click at [687, 291] on span "Electrical properties (Schottky Barrier Height, Band gap, Density of States…)" at bounding box center [734, 272] width 405 height 41
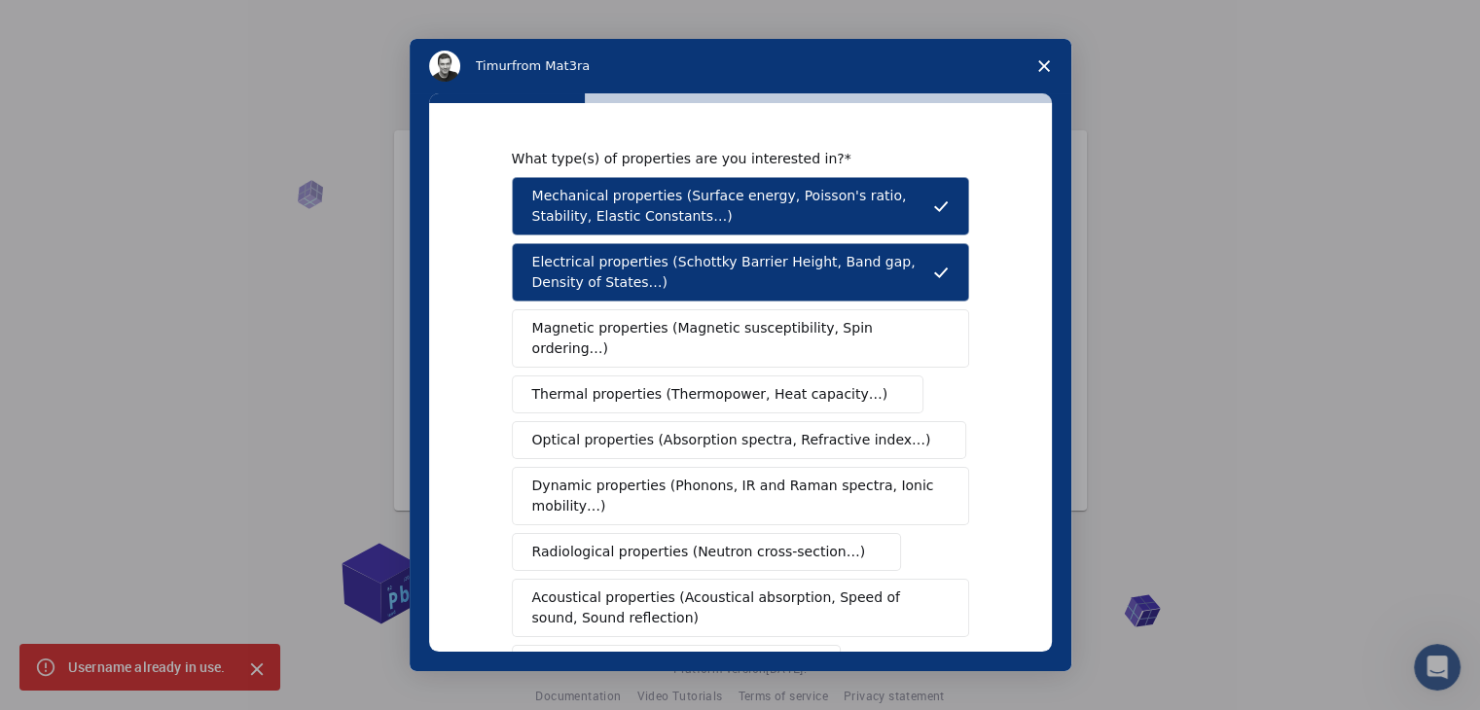
click at [687, 331] on span "Magnetic properties (Magnetic susceptibility, Spin ordering…)" at bounding box center [733, 338] width 402 height 41
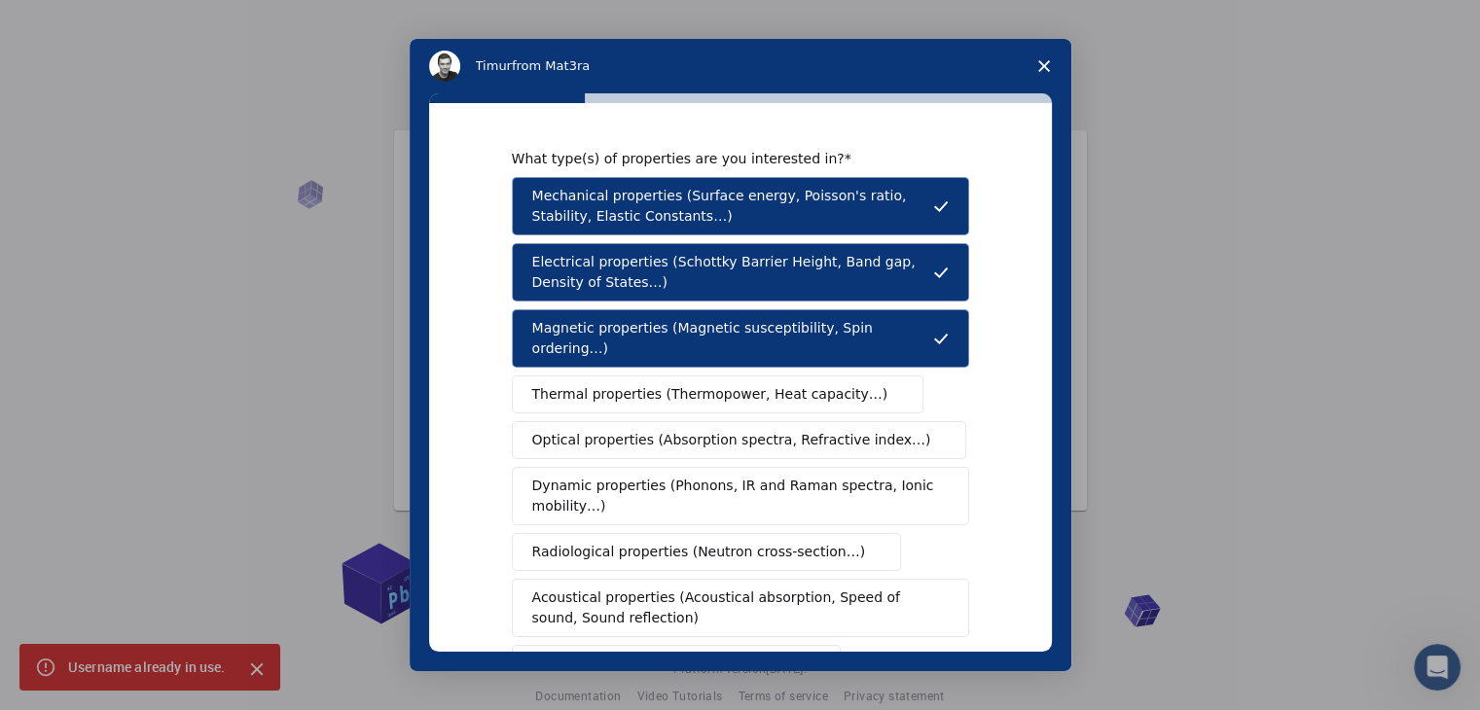
click at [692, 388] on button "Thermal properties (Thermopower, Heat capacity…)" at bounding box center [718, 395] width 412 height 38
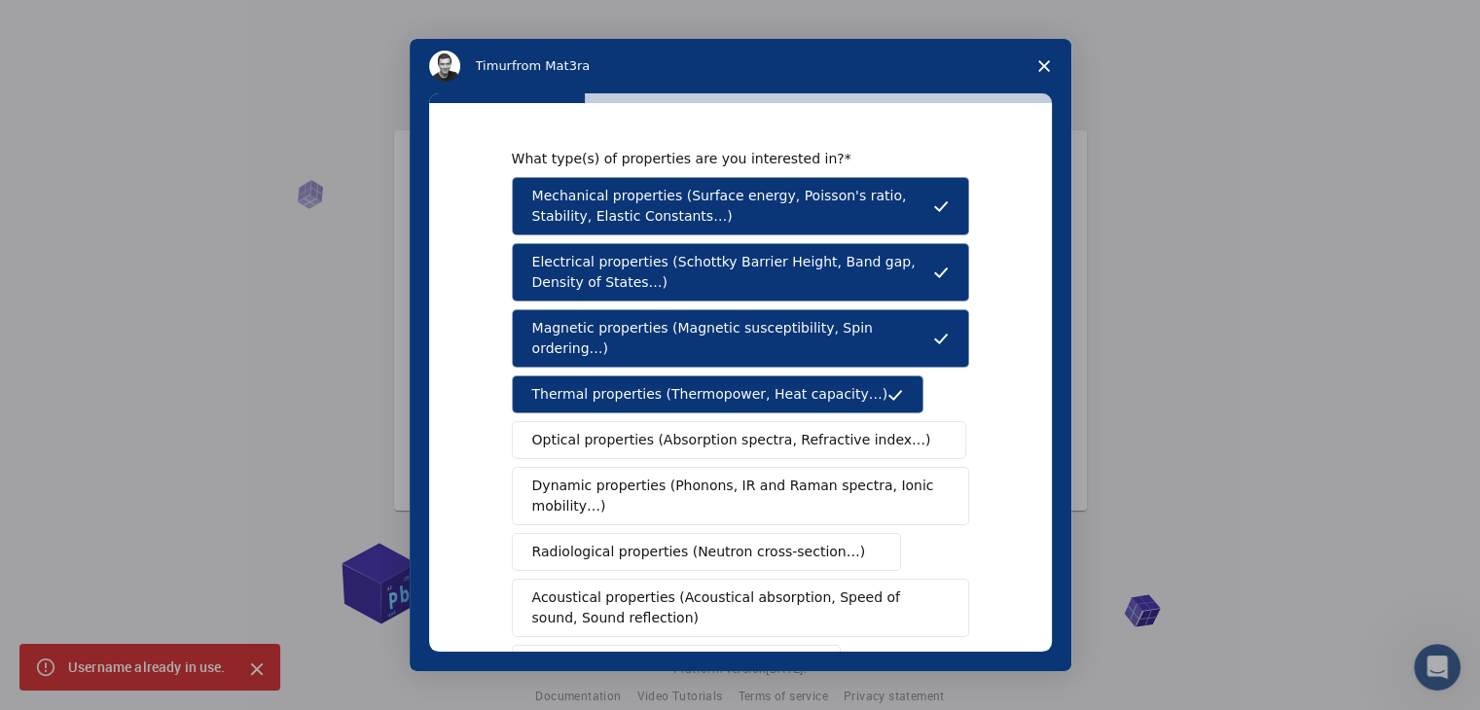
click at [699, 430] on span "Optical properties (Absorption spectra, Refractive index…)" at bounding box center [731, 440] width 399 height 20
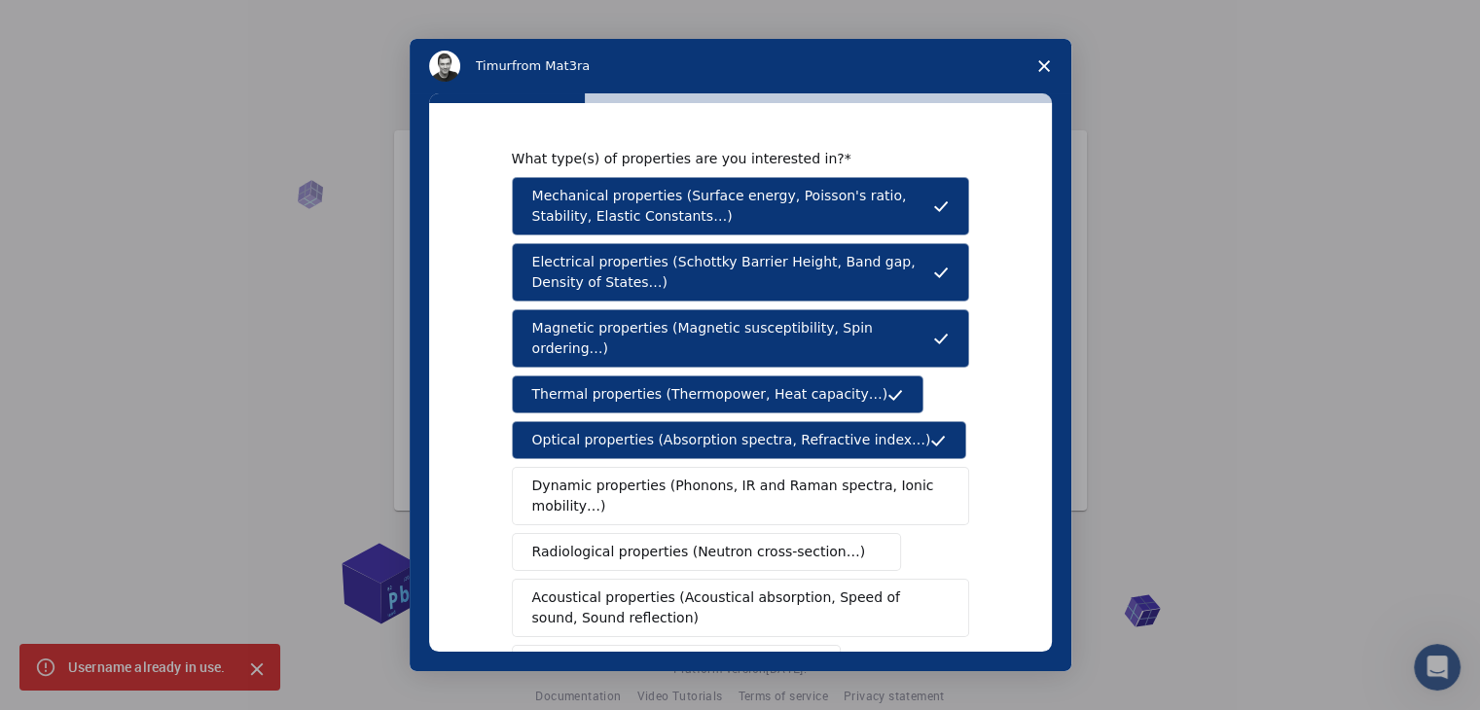
click at [712, 479] on span "Dynamic properties (Phonons, IR and Raman spectra, Ionic mobility…)" at bounding box center [734, 496] width 404 height 41
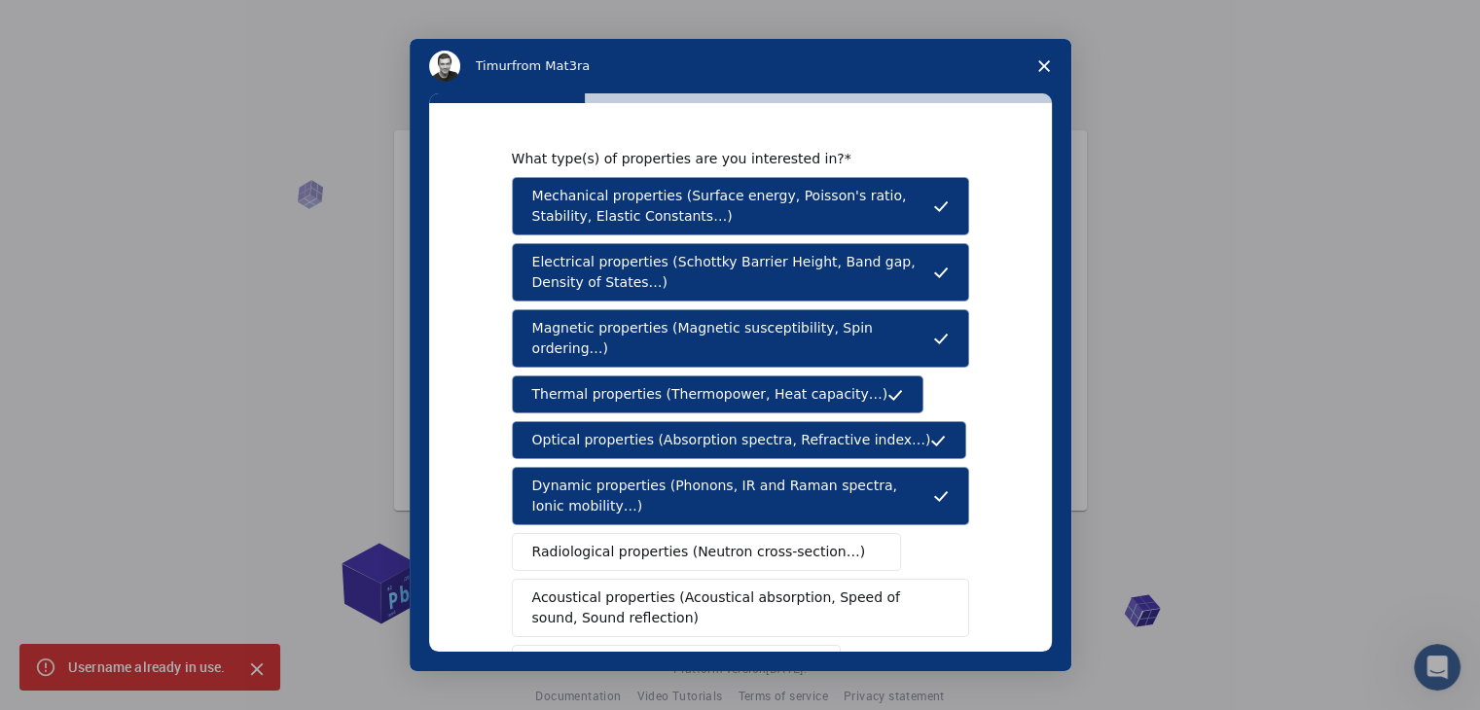
click at [714, 533] on button "Radiological properties (Neutron cross-section…)" at bounding box center [707, 552] width 390 height 38
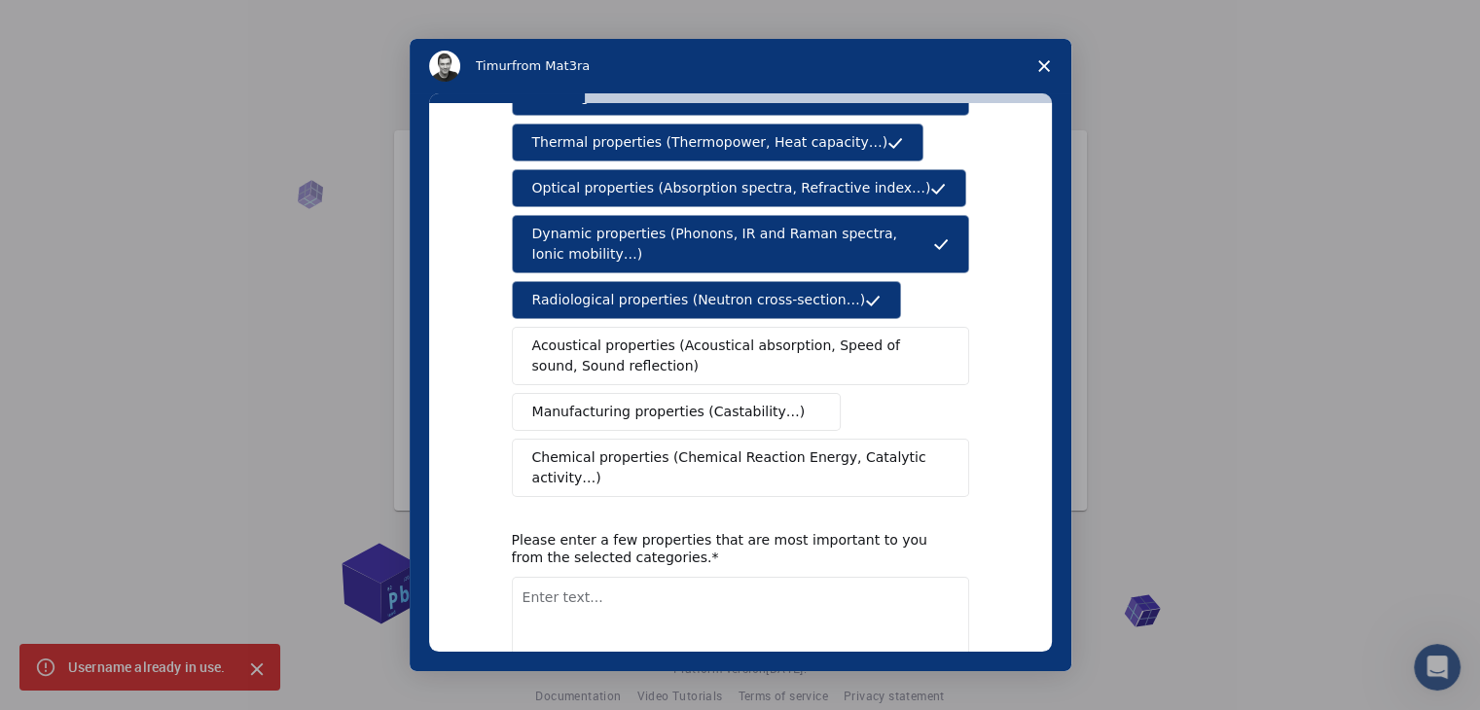
scroll to position [253, 0]
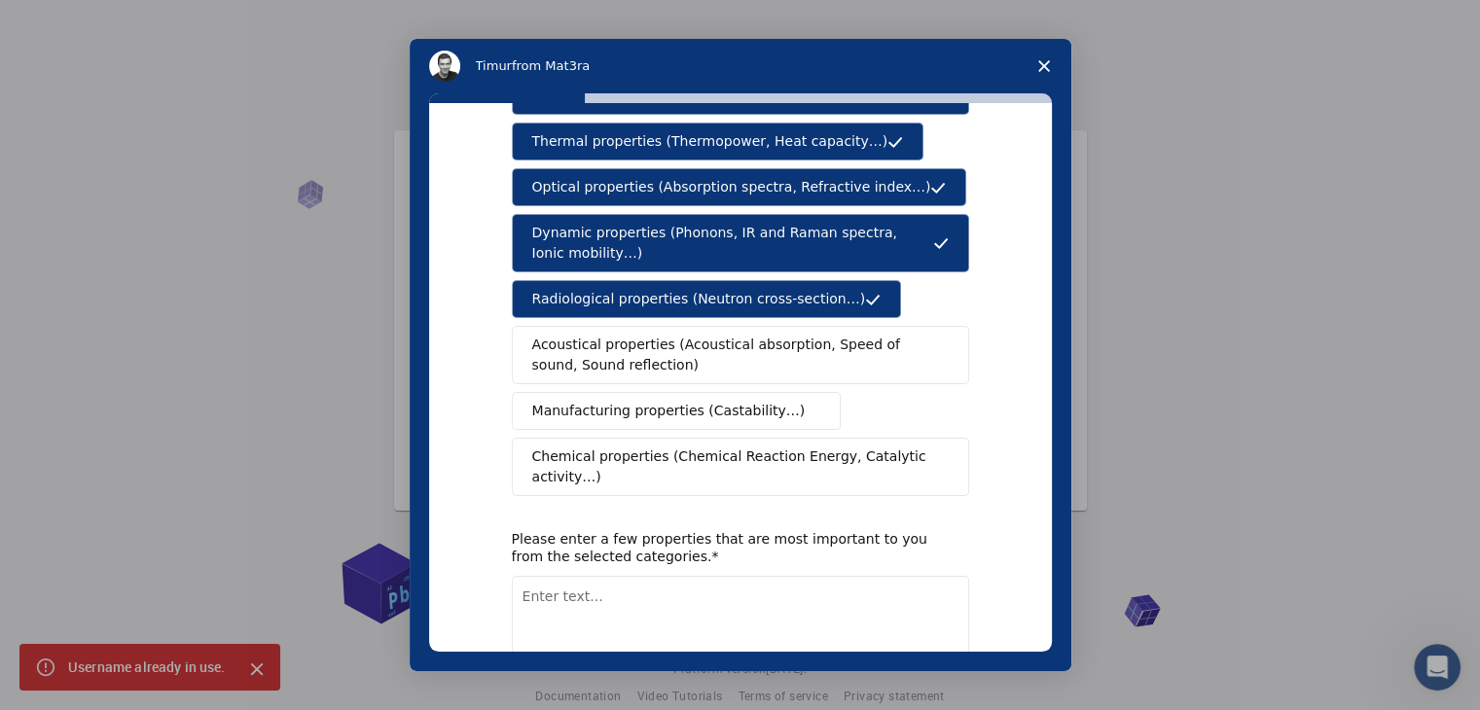
click at [652, 347] on span "Acoustical properties (Acoustical absorption, Speed of sound, Sound reflection)" at bounding box center [734, 355] width 405 height 41
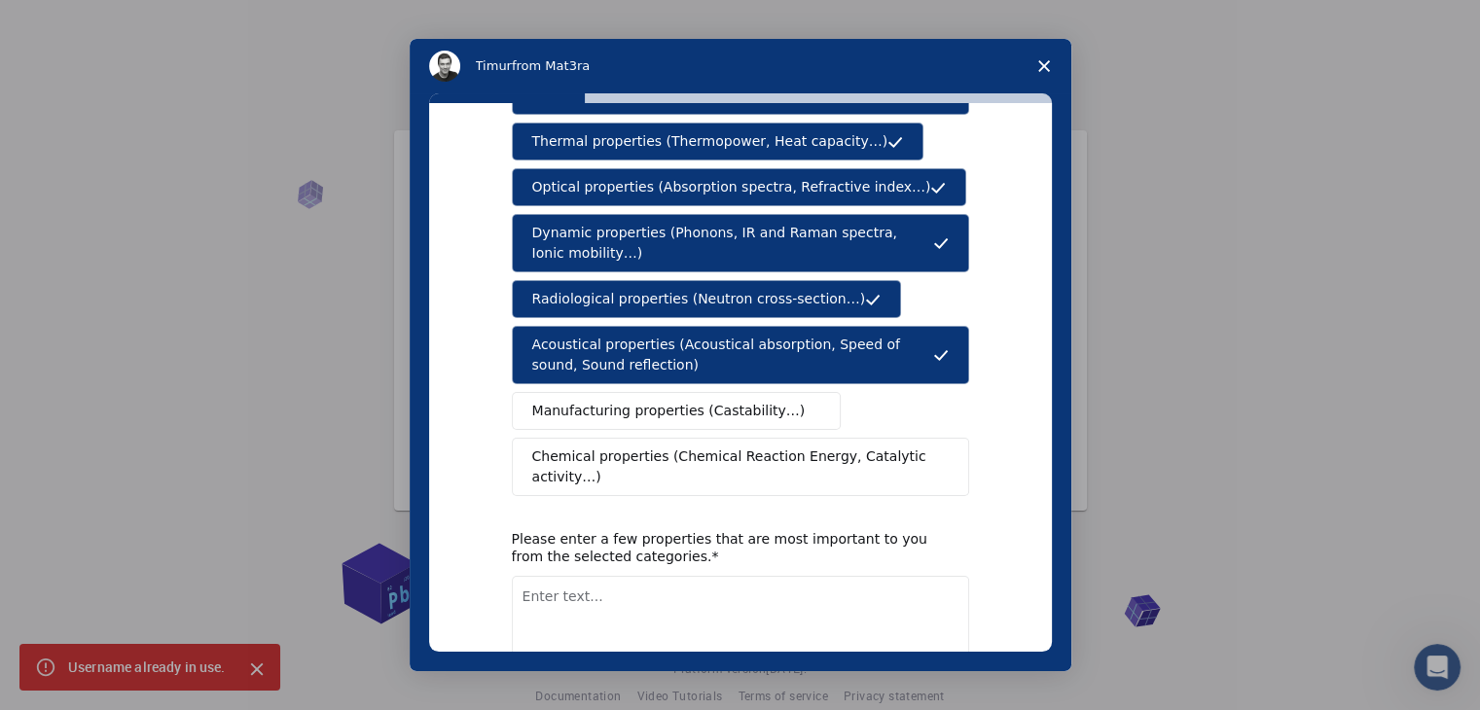
click at [668, 401] on span "Manufacturing properties (Castability…)" at bounding box center [668, 411] width 273 height 20
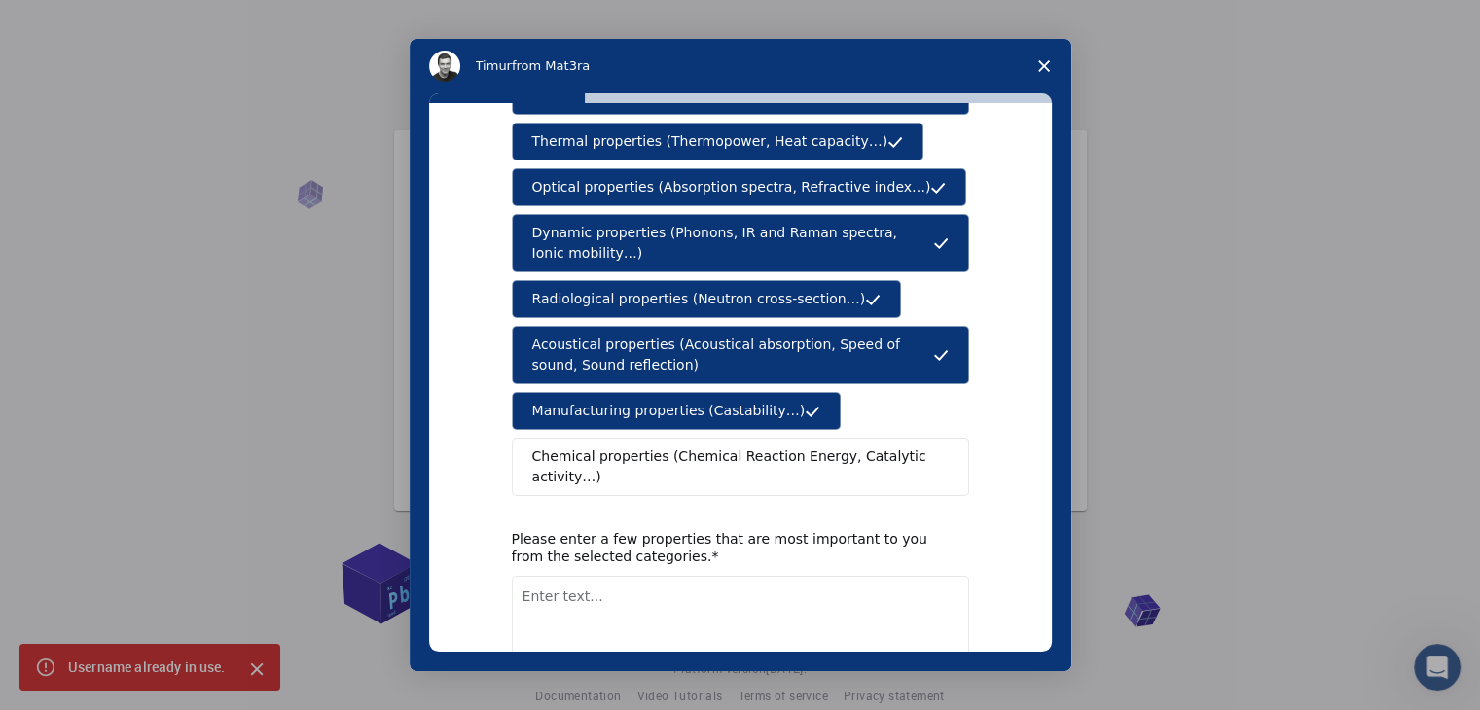
click at [686, 444] on button "Chemical properties (Chemical Reaction Energy, Catalytic activity…)" at bounding box center [740, 467] width 457 height 58
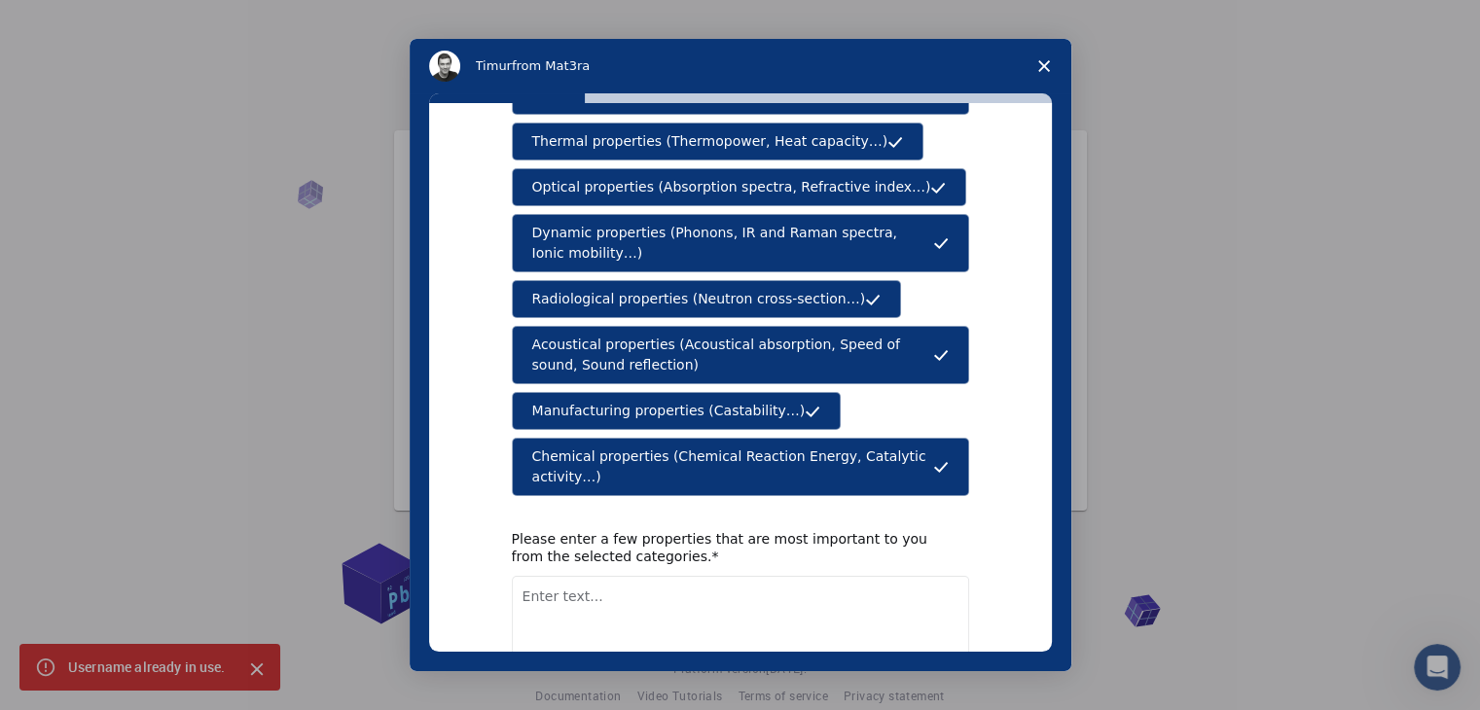
click at [711, 576] on textarea "Enter text..." at bounding box center [740, 616] width 457 height 80
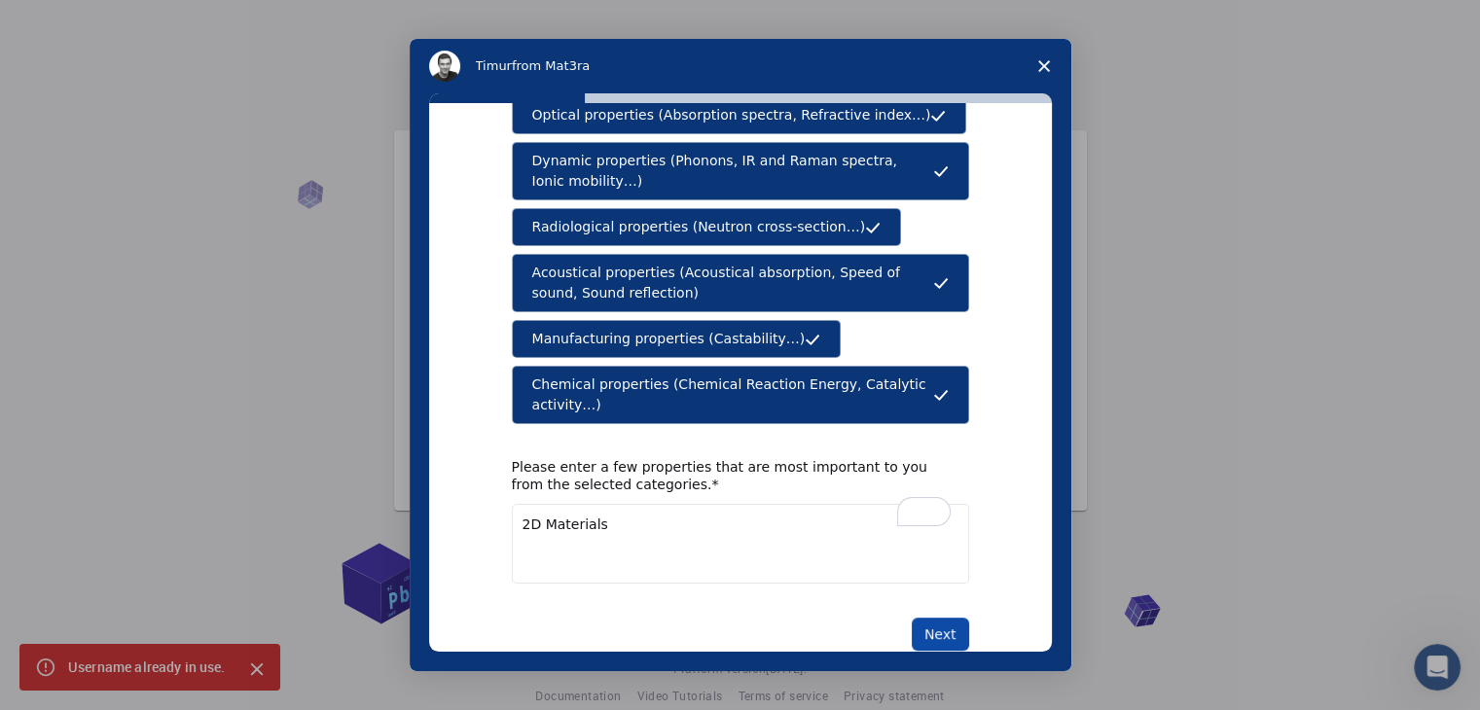
type textarea "2D Materials"
click at [948, 618] on button "Next" at bounding box center [940, 634] width 57 height 33
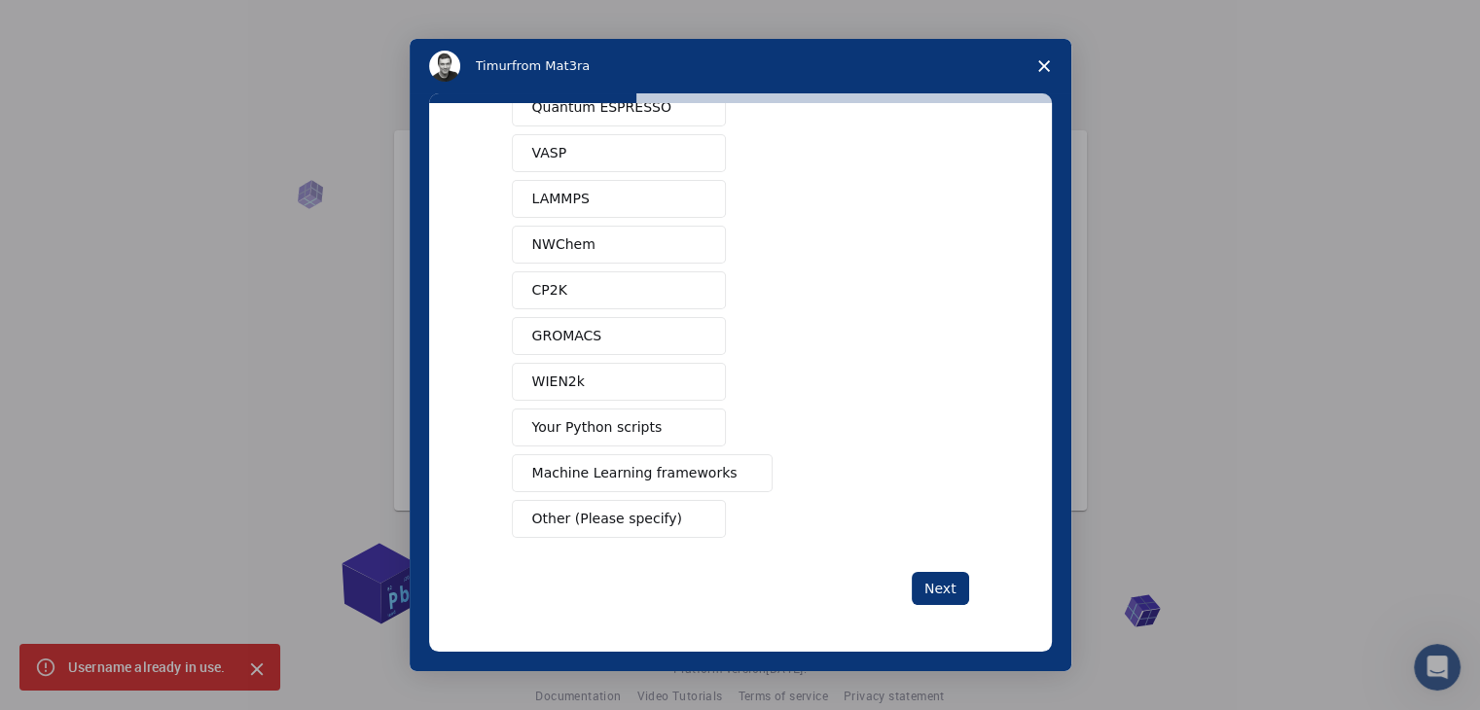
scroll to position [0, 0]
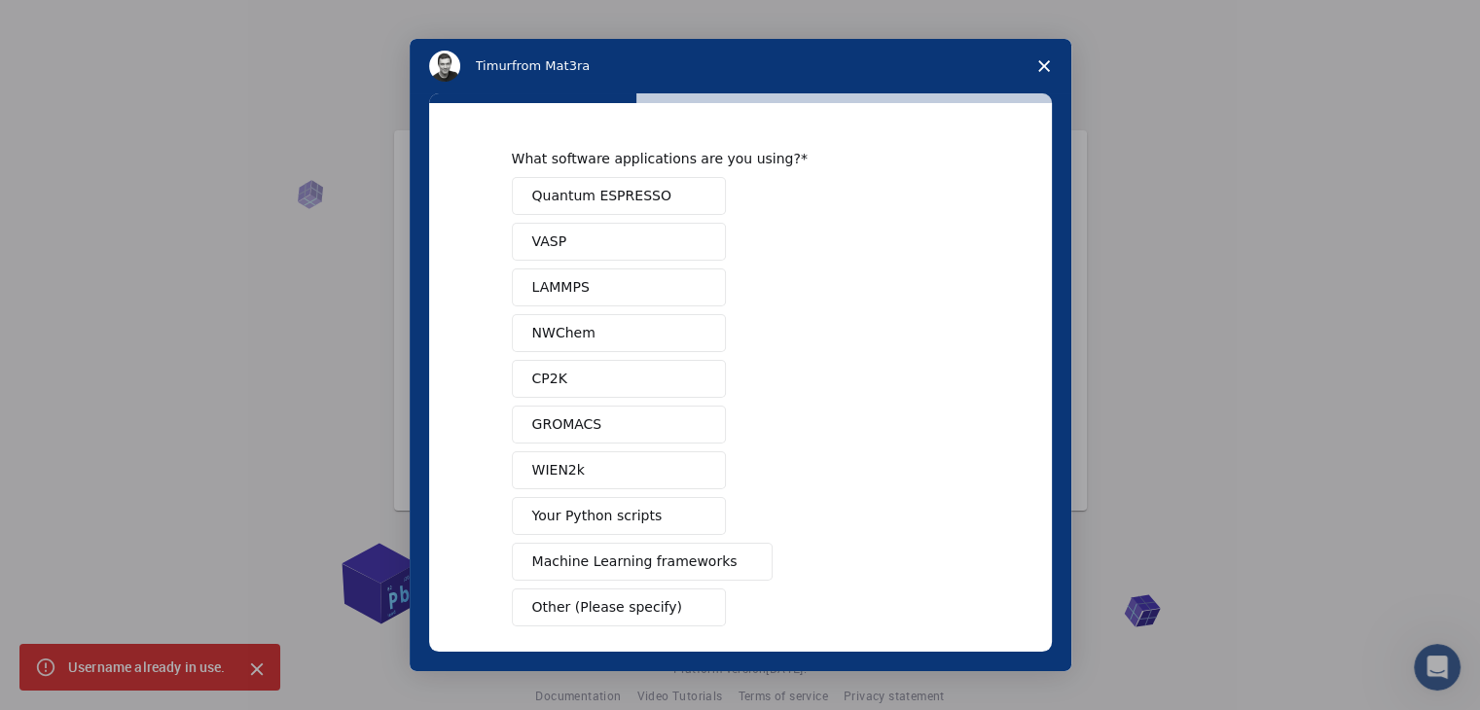
click at [591, 189] on span "Quantum ESPRESSO" at bounding box center [601, 196] width 139 height 20
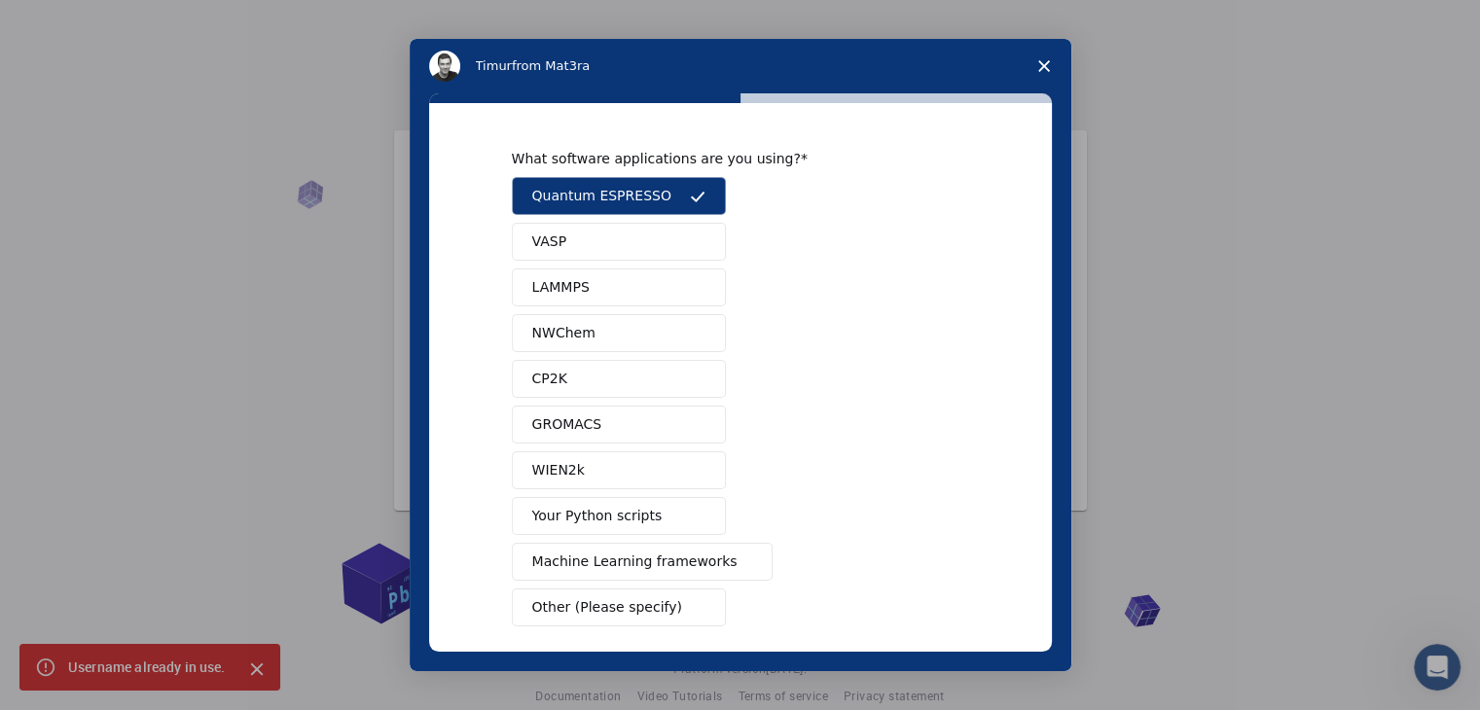
click at [576, 280] on span "LAMMPS" at bounding box center [560, 287] width 57 height 20
click at [656, 220] on div "Quantum ESPRESSO VASP LAMMPS NWChem CP2K GROMACS WIEN2k Your Python scripts Mac…" at bounding box center [740, 401] width 457 height 449
click at [653, 211] on button "Quantum ESPRESSO" at bounding box center [619, 196] width 214 height 38
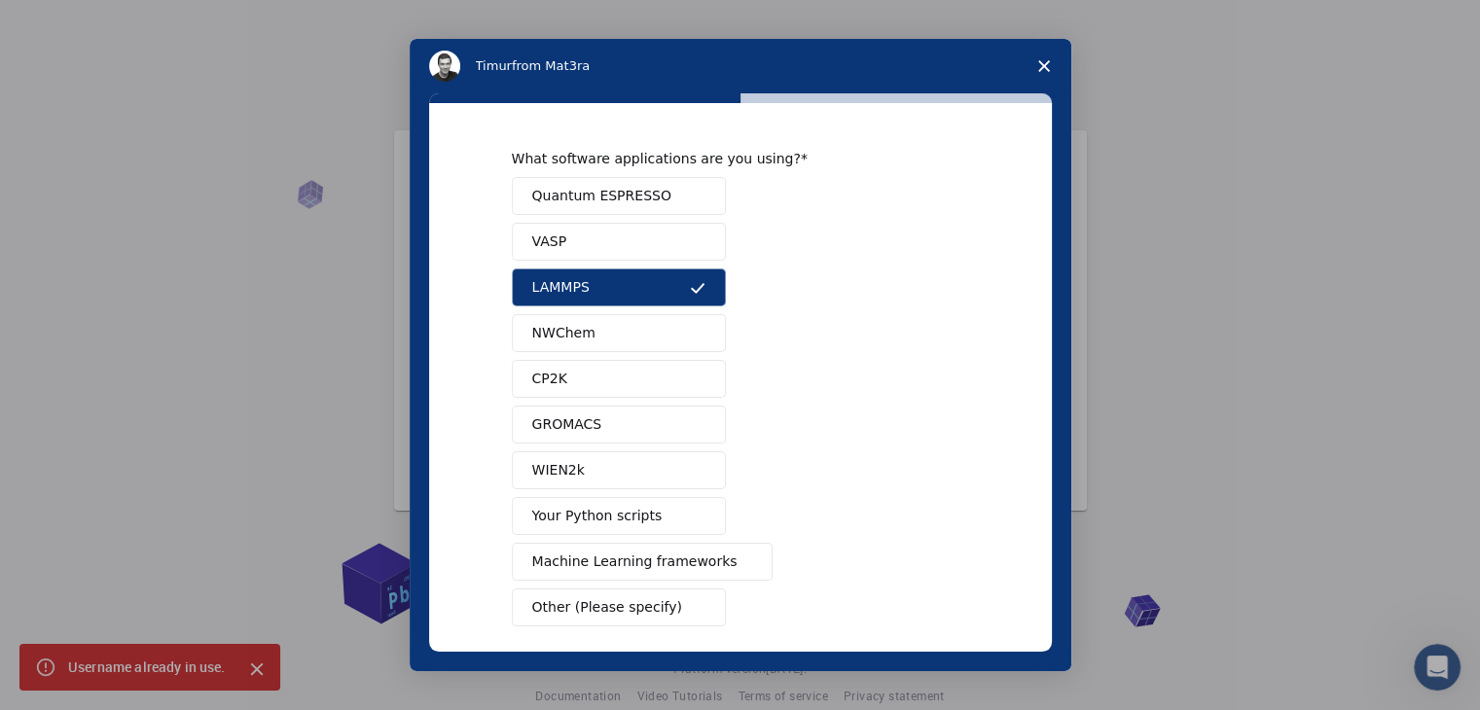
click at [654, 277] on button "LAMMPS" at bounding box center [619, 288] width 214 height 38
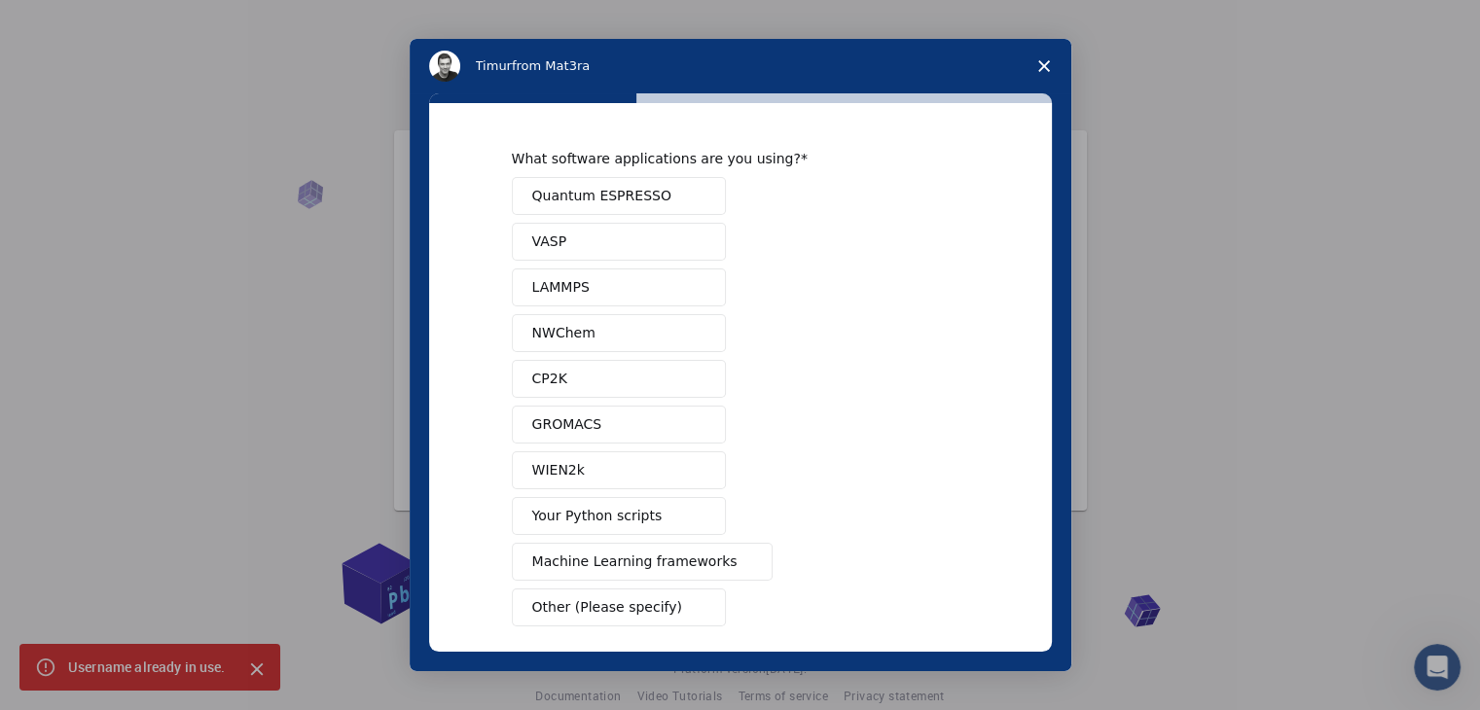
scroll to position [85, 0]
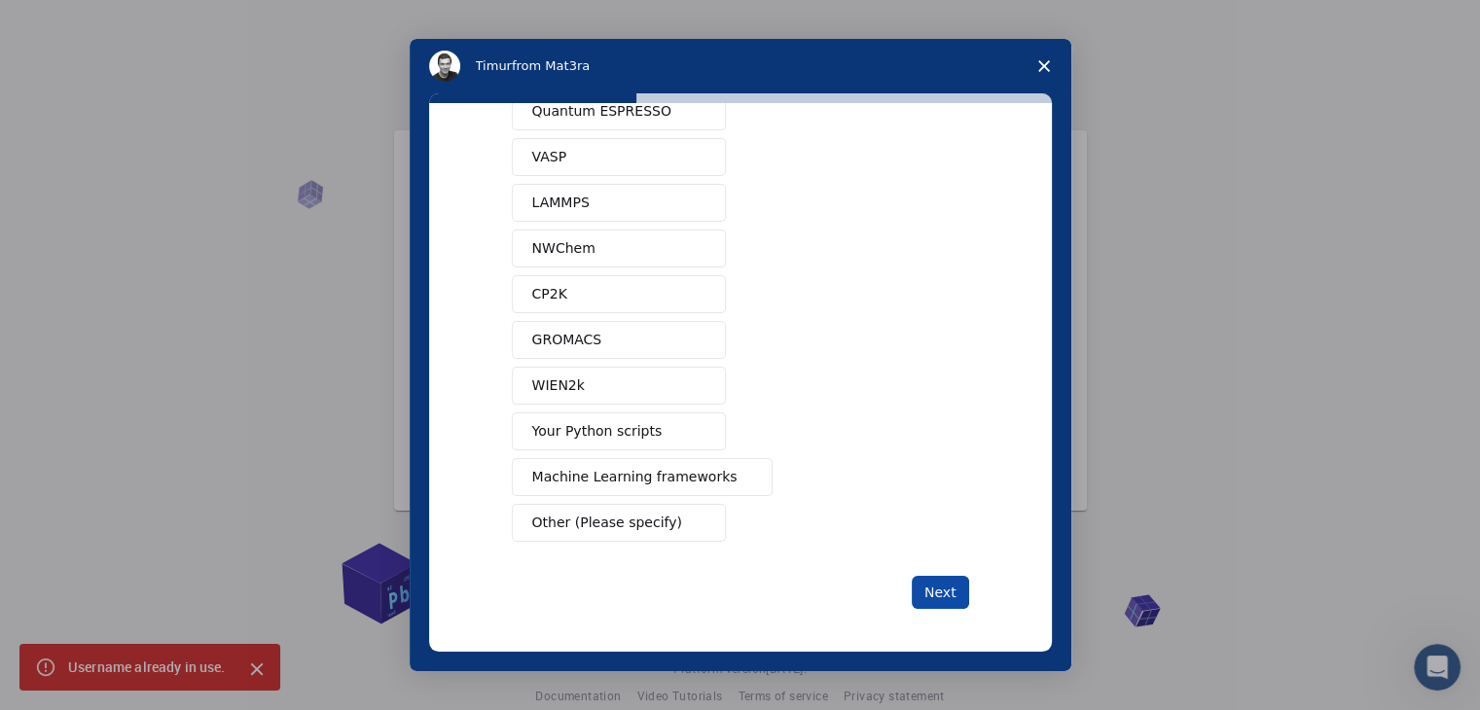
click at [946, 587] on button "Next" at bounding box center [940, 592] width 57 height 33
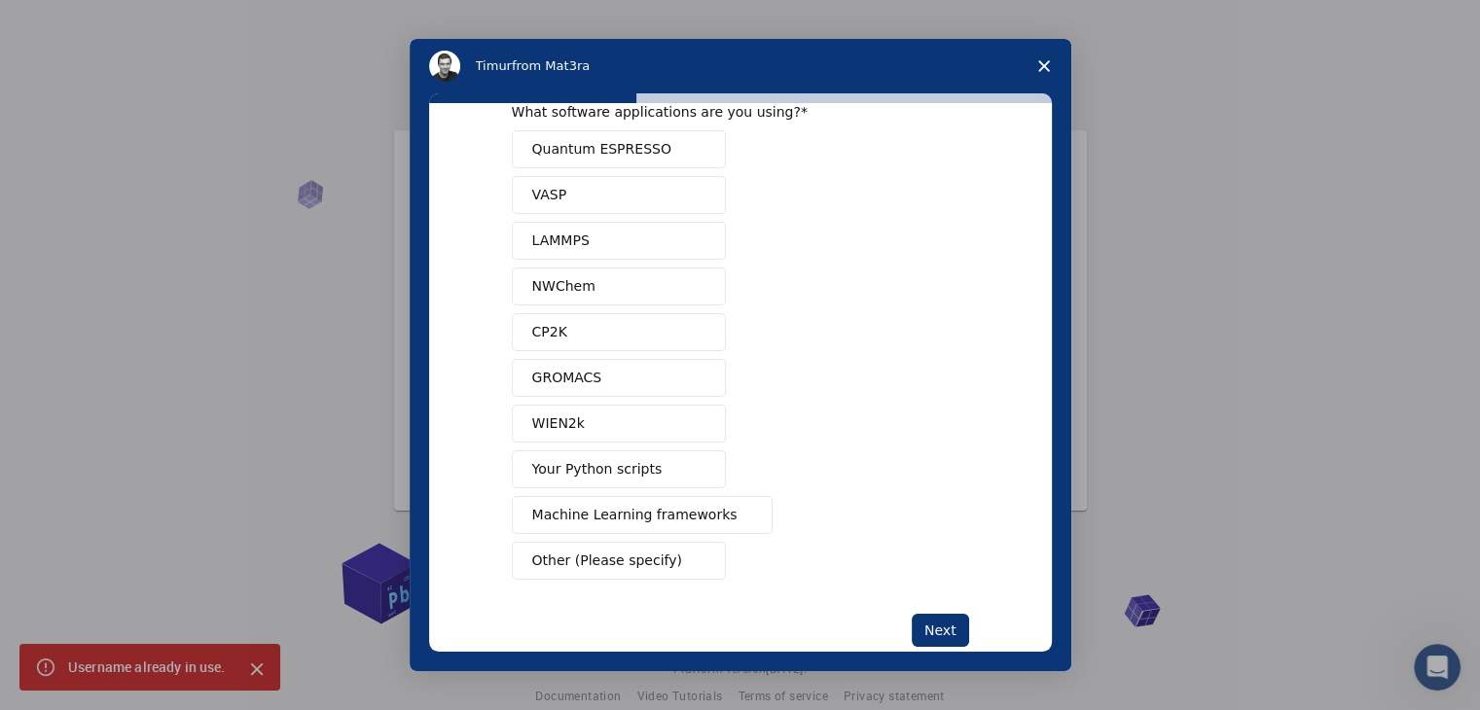
click at [620, 161] on button "Quantum ESPRESSO" at bounding box center [619, 149] width 214 height 38
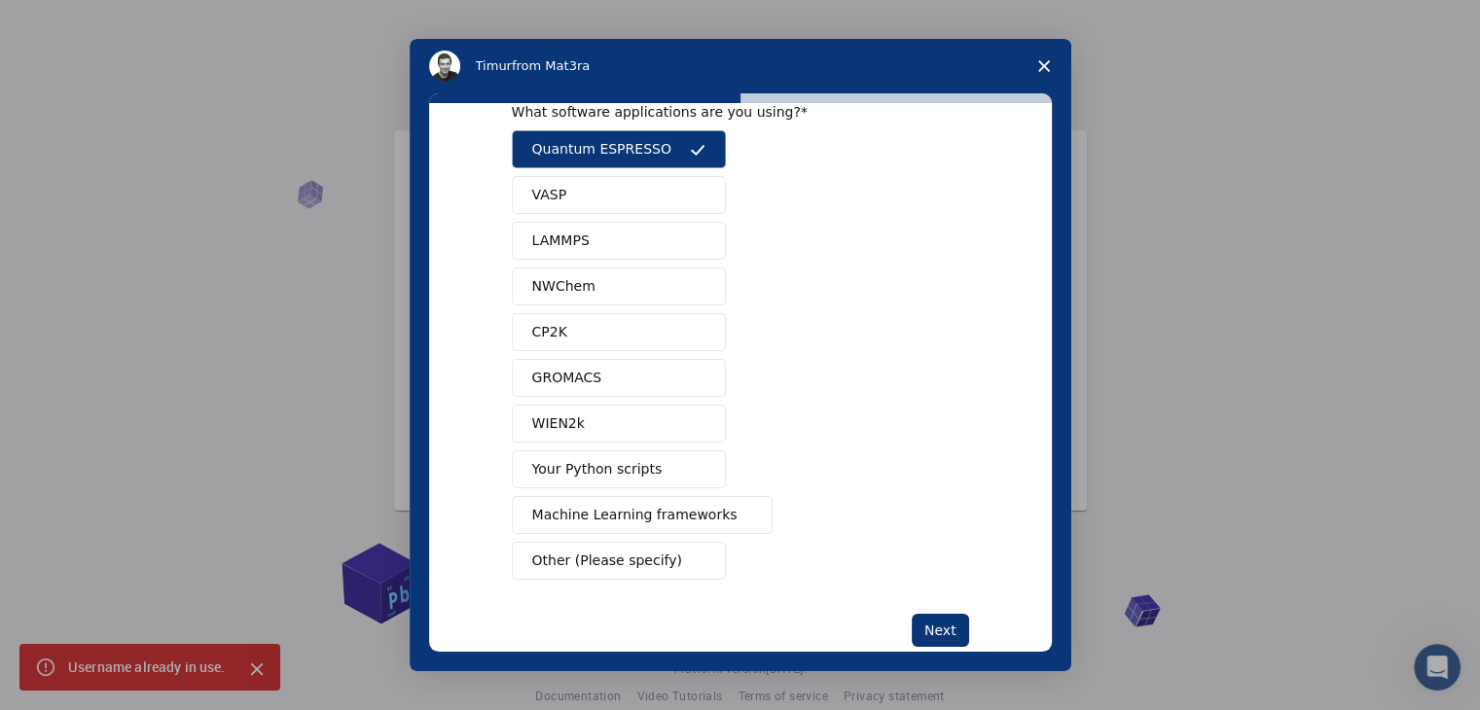
click at [603, 236] on button "LAMMPS" at bounding box center [619, 241] width 214 height 38
click at [930, 628] on button "Next" at bounding box center [940, 630] width 57 height 33
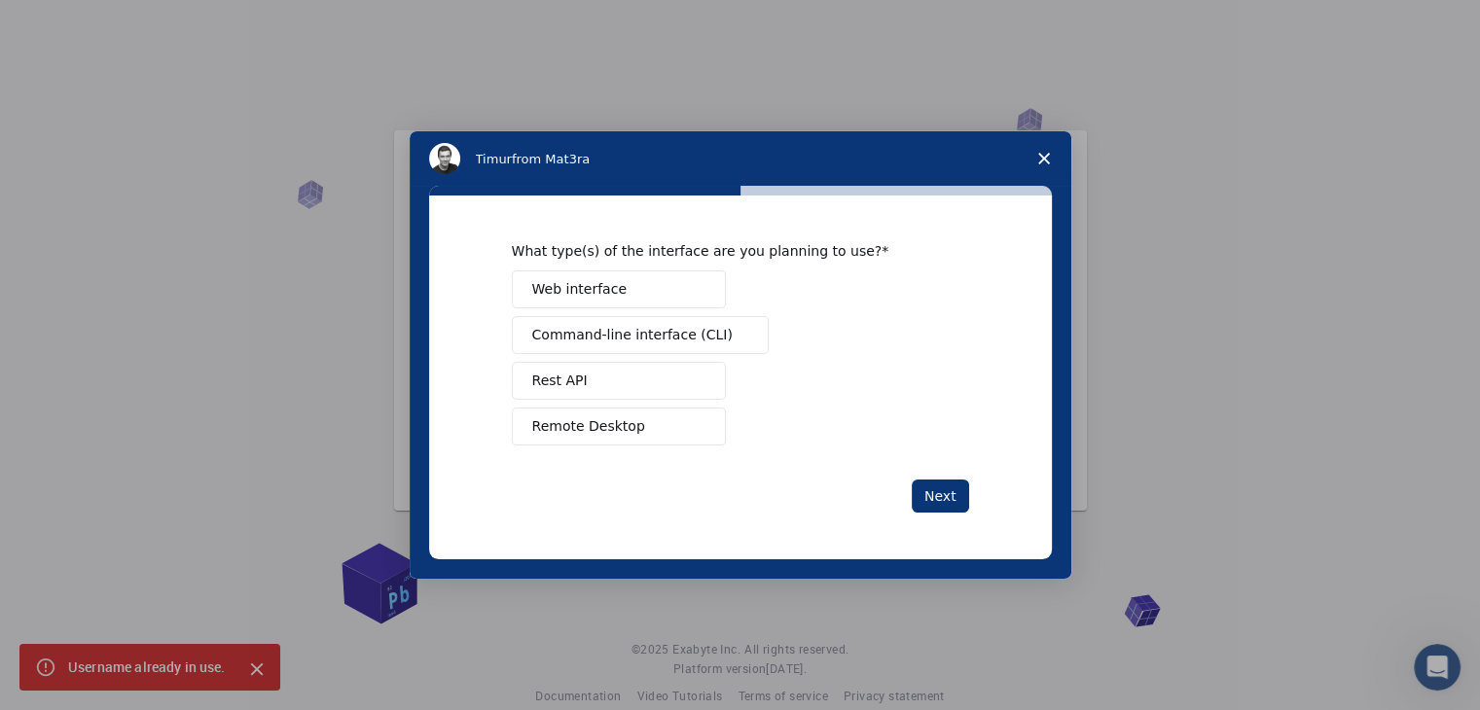
click at [607, 298] on span "Web interface" at bounding box center [579, 289] width 94 height 20
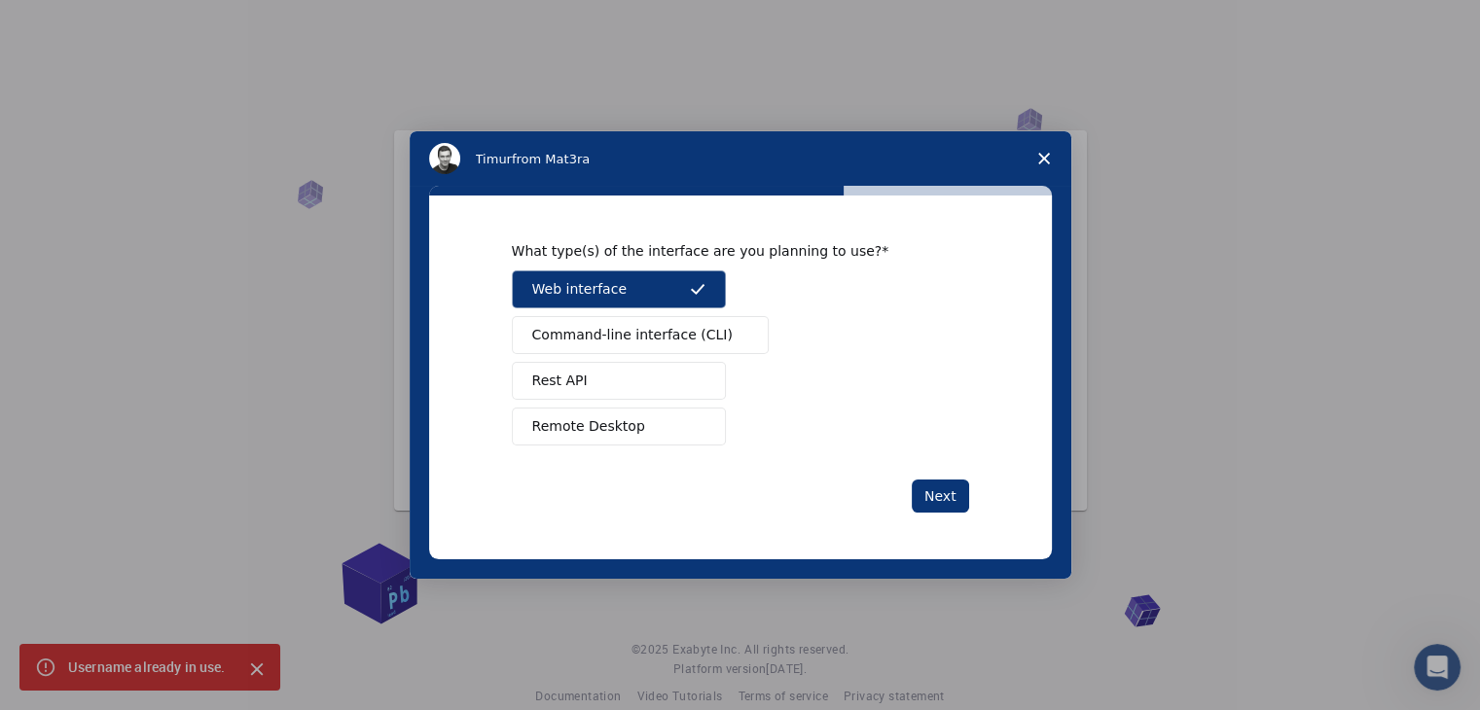
click at [607, 328] on span "Command-line interface (CLI)" at bounding box center [632, 335] width 200 height 20
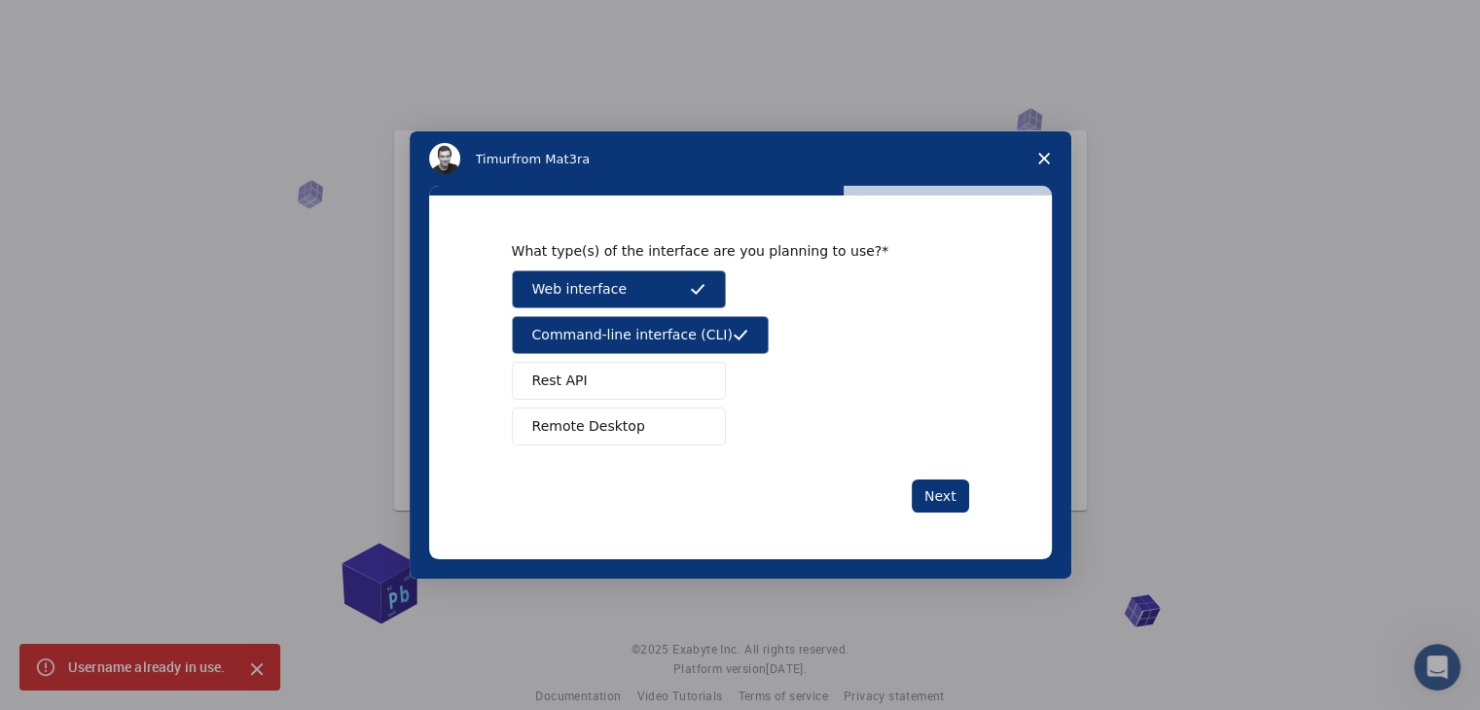
click at [583, 375] on button "Rest API" at bounding box center [619, 381] width 214 height 38
click at [584, 425] on span "Remote Desktop" at bounding box center [588, 426] width 113 height 20
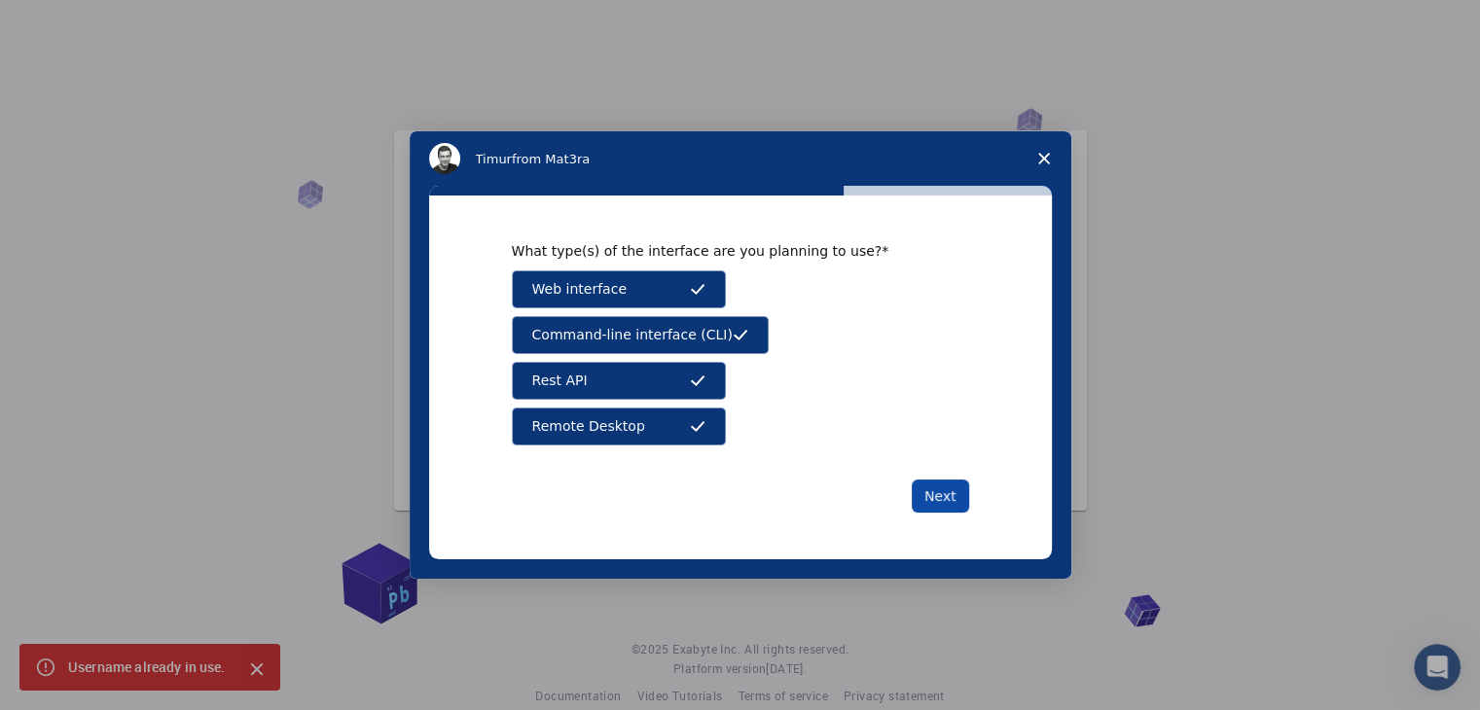
click at [924, 488] on button "Next" at bounding box center [940, 496] width 57 height 33
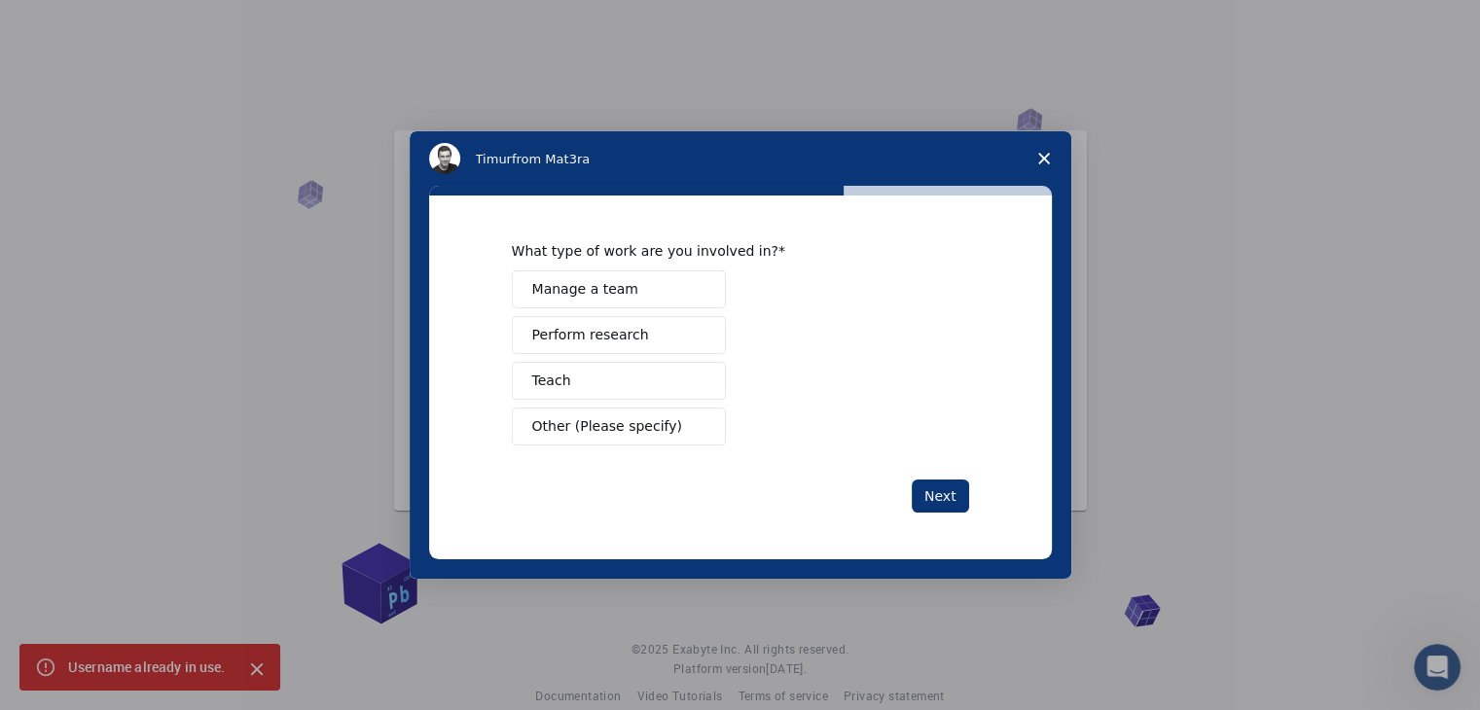
click at [615, 339] on span "Perform research" at bounding box center [590, 335] width 117 height 20
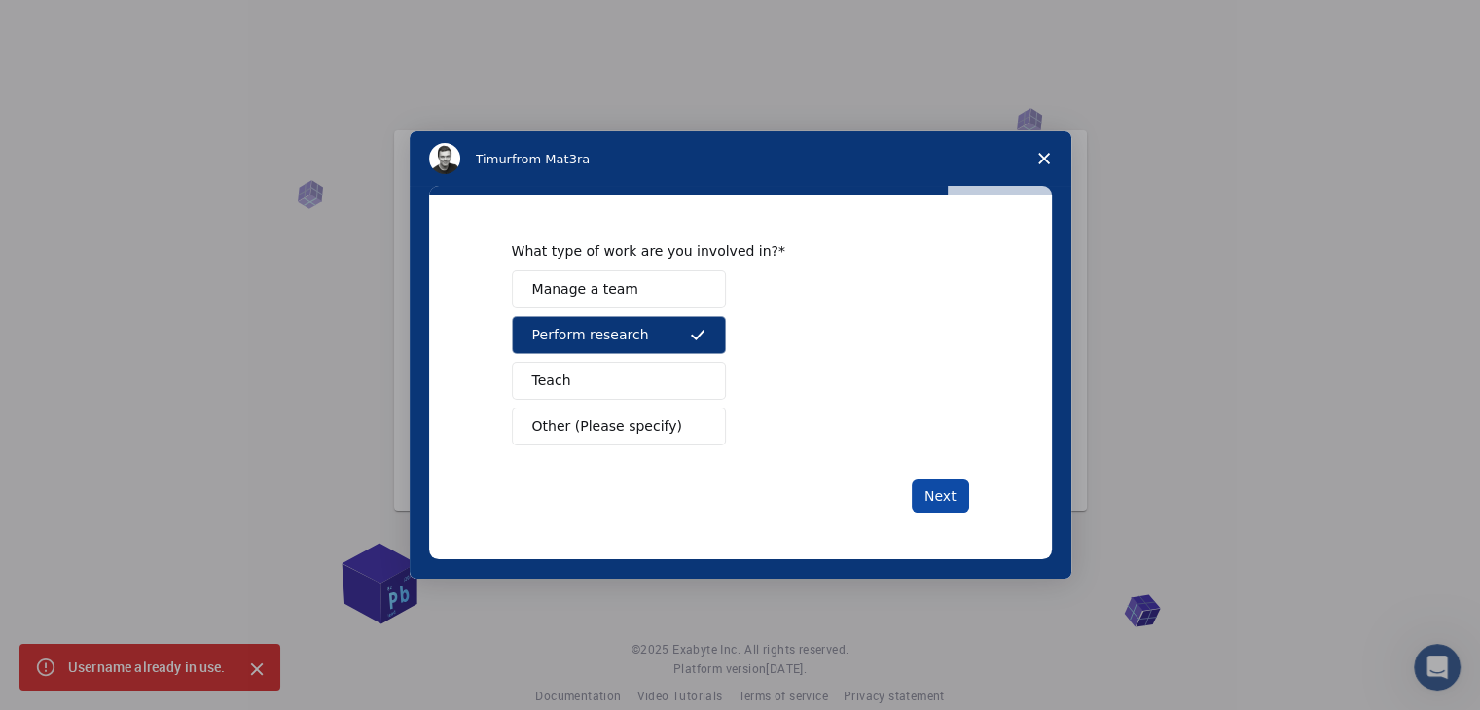
click at [956, 486] on button "Next" at bounding box center [940, 496] width 57 height 33
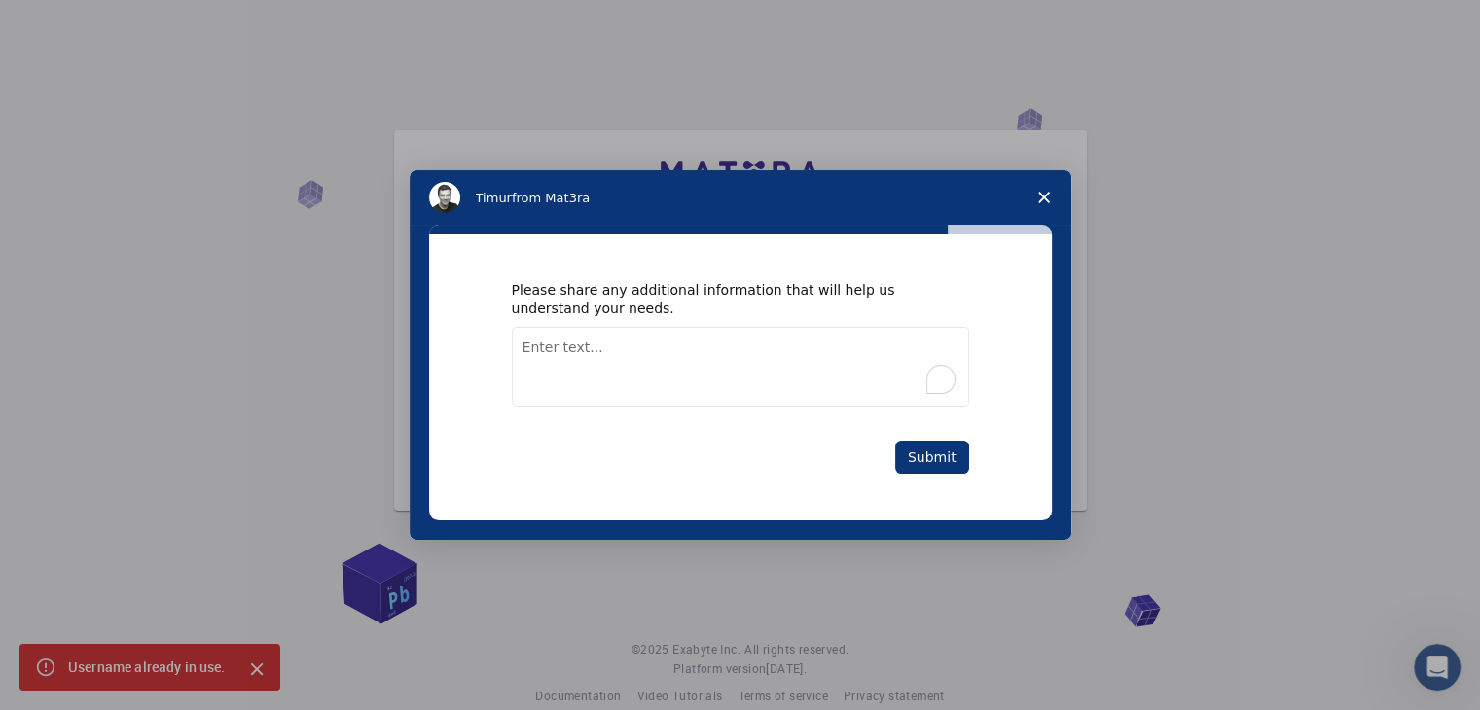
click at [736, 360] on textarea "To enrich screen reader interactions, please activate Accessibility in Grammarl…" at bounding box center [740, 367] width 457 height 80
type textarea "Interested in 2D materials, organic semiconductor, bio-interfaces, biosensors"
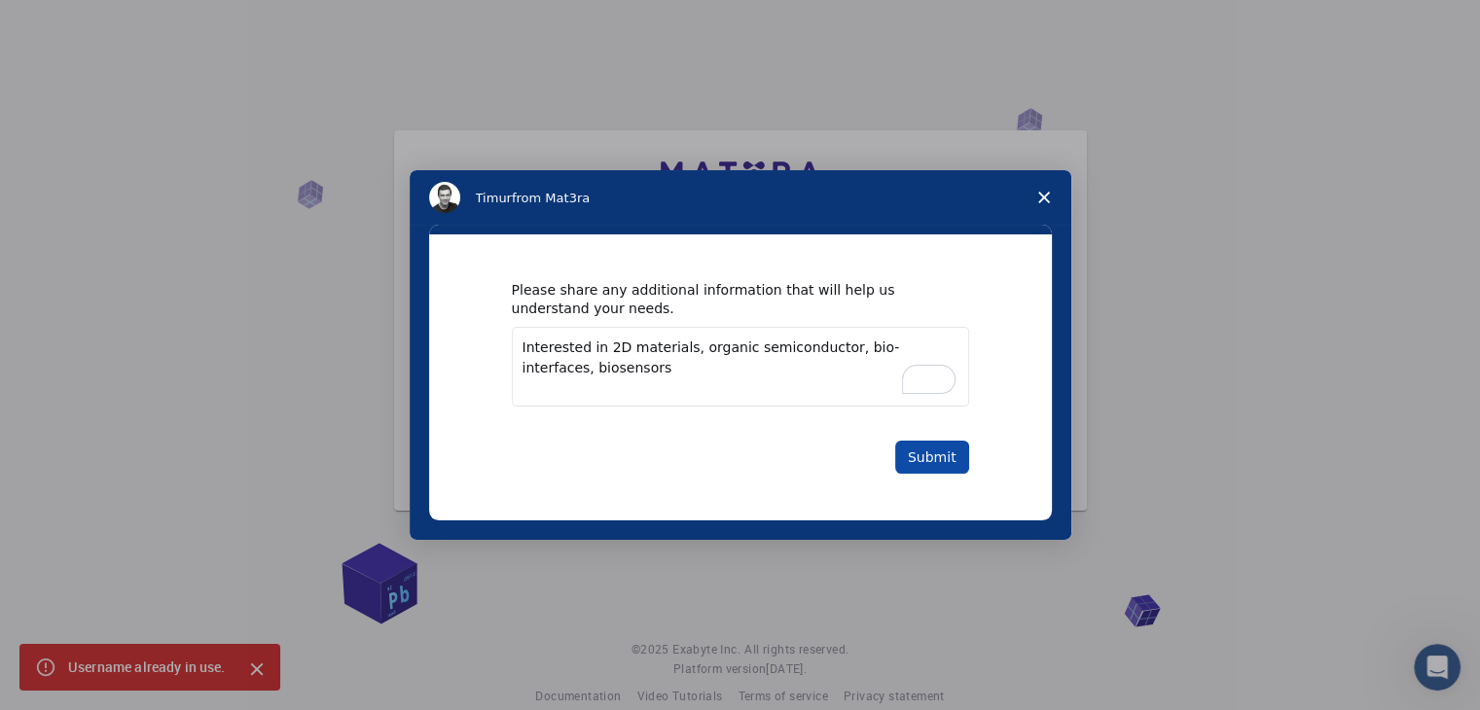
click at [914, 452] on button "Submit" at bounding box center [932, 457] width 74 height 33
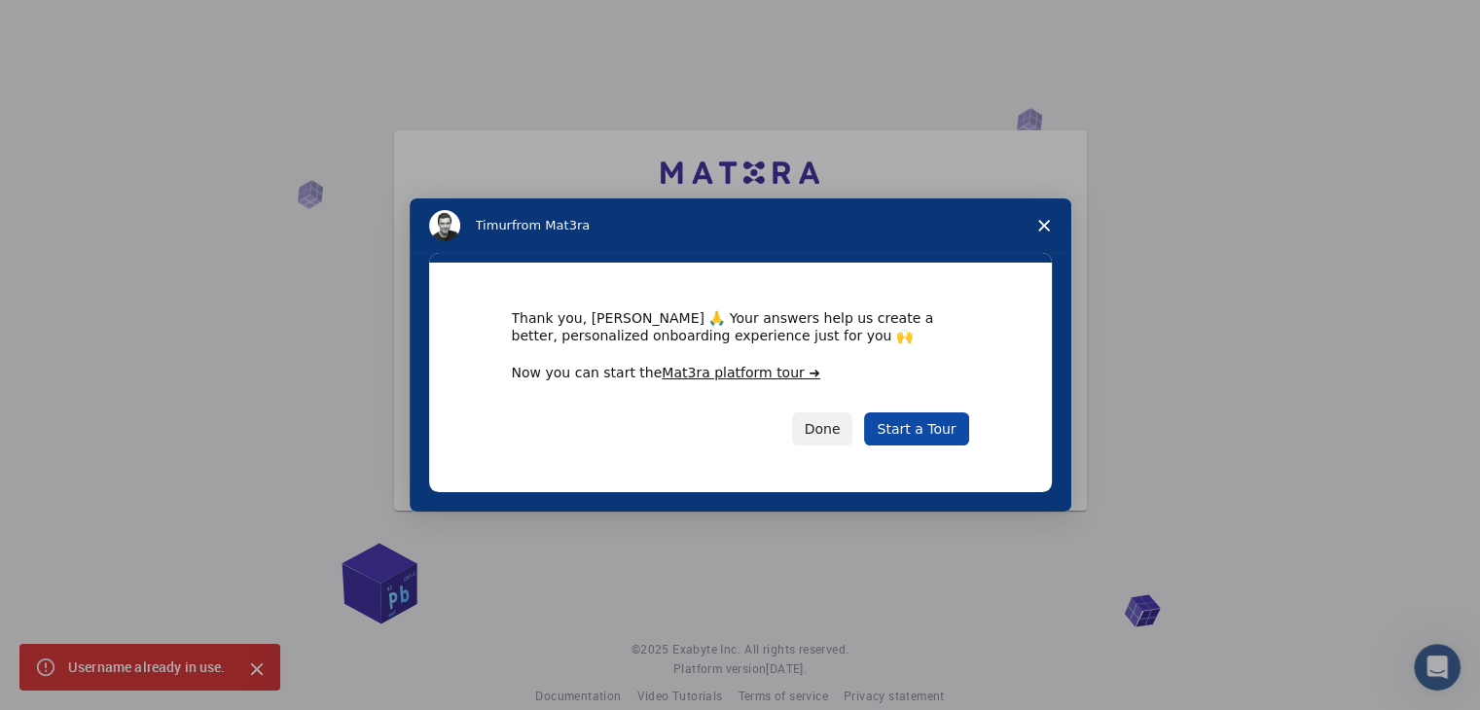
click at [925, 425] on link "Start a Tour" at bounding box center [916, 428] width 104 height 33
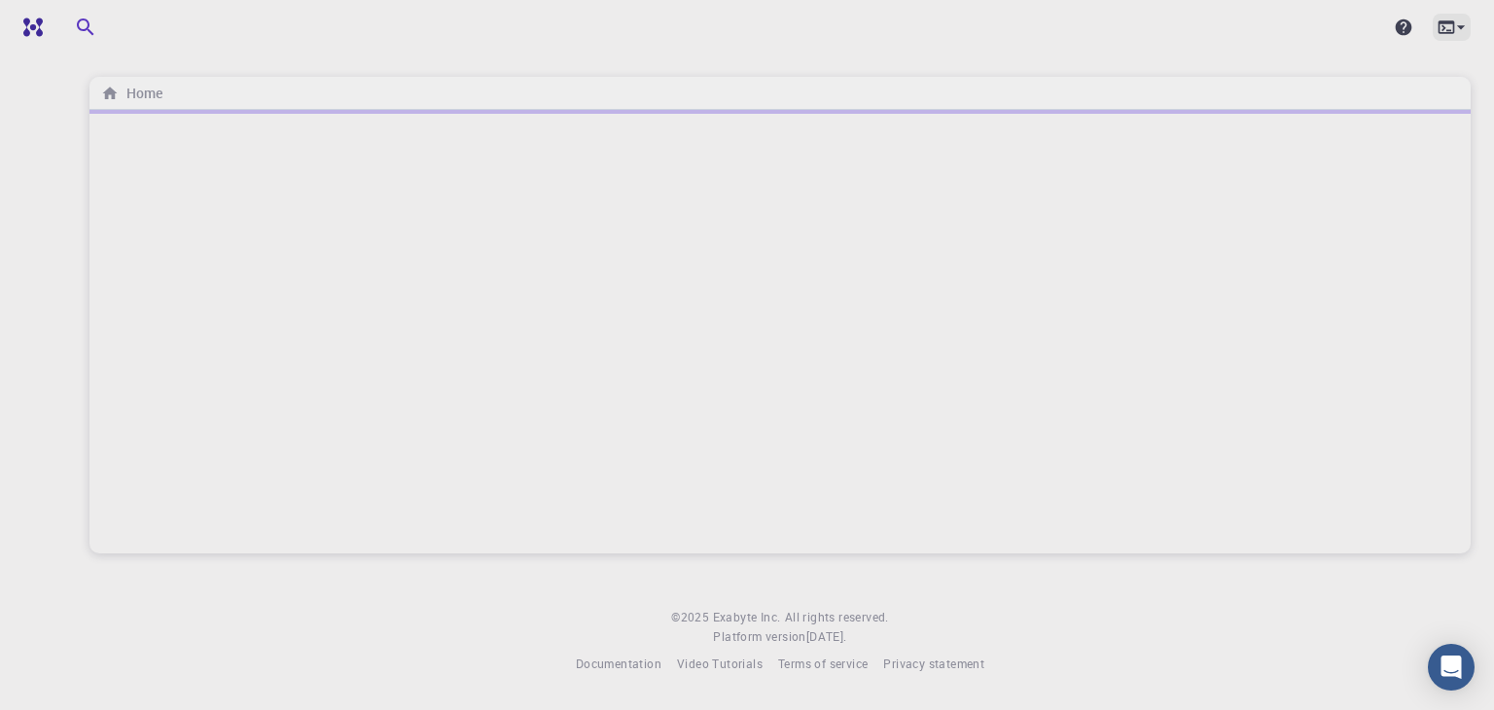
click at [1460, 36] on icon at bounding box center [1461, 27] width 19 height 19
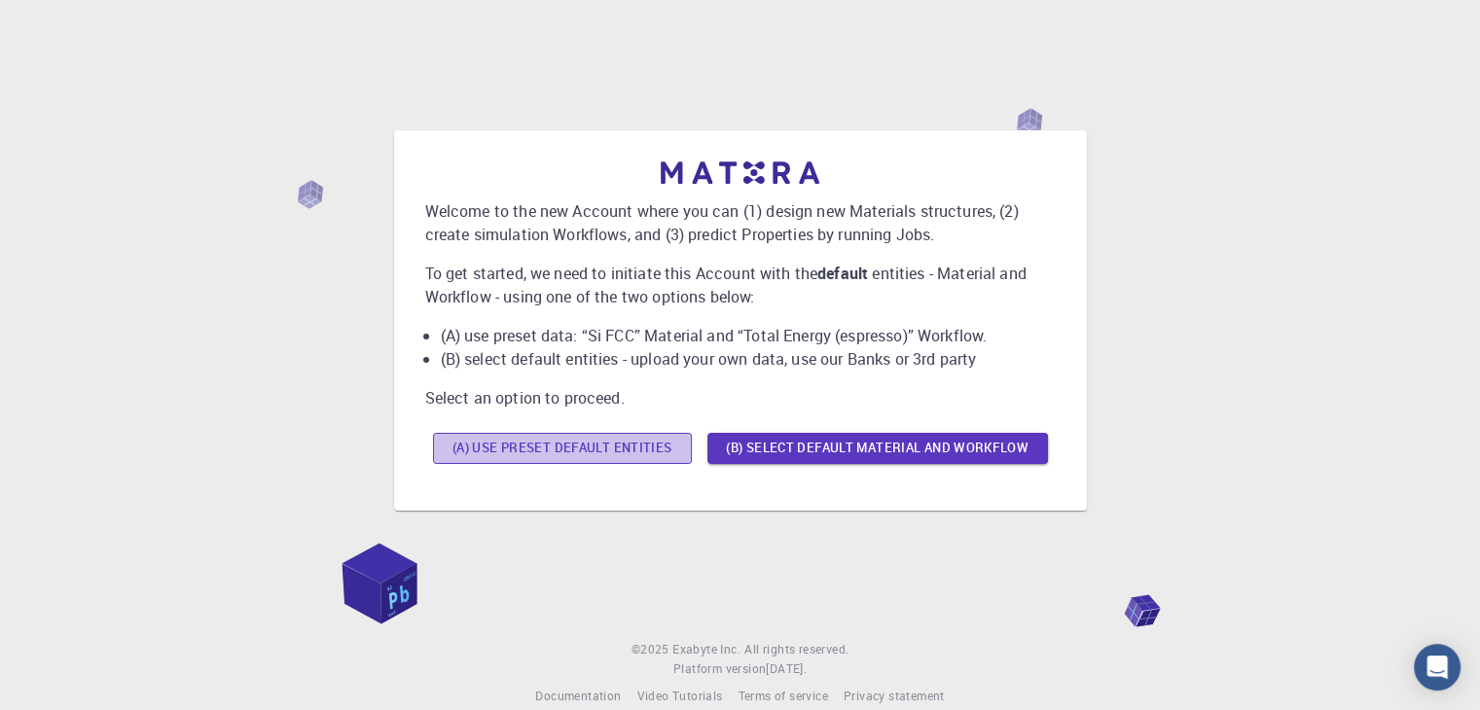
click at [609, 452] on button "(A) Use preset default entities" at bounding box center [562, 448] width 259 height 31
